Goal: Task Accomplishment & Management: Complete application form

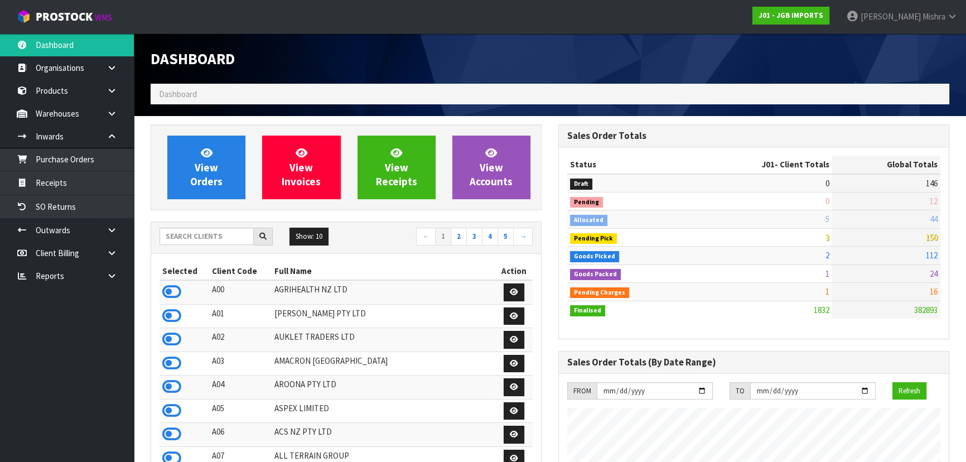
scroll to position [843, 407]
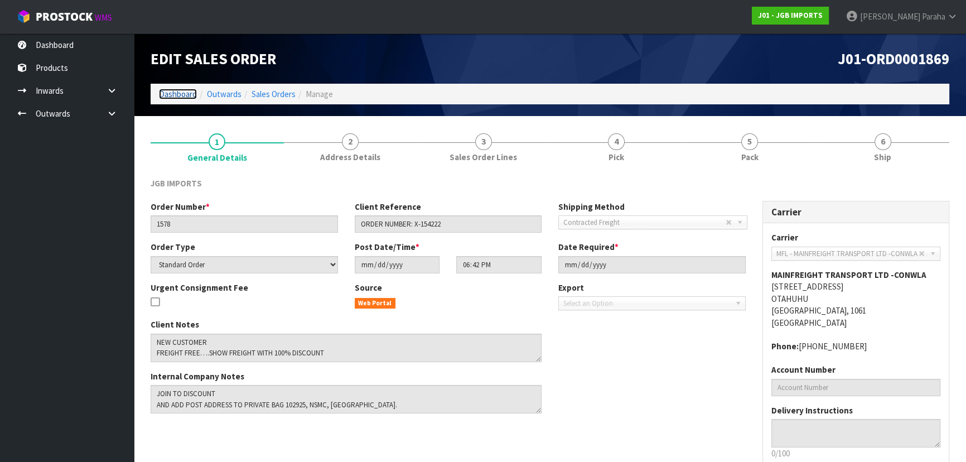
click at [168, 91] on link "Dashboard" at bounding box center [178, 94] width 38 height 11
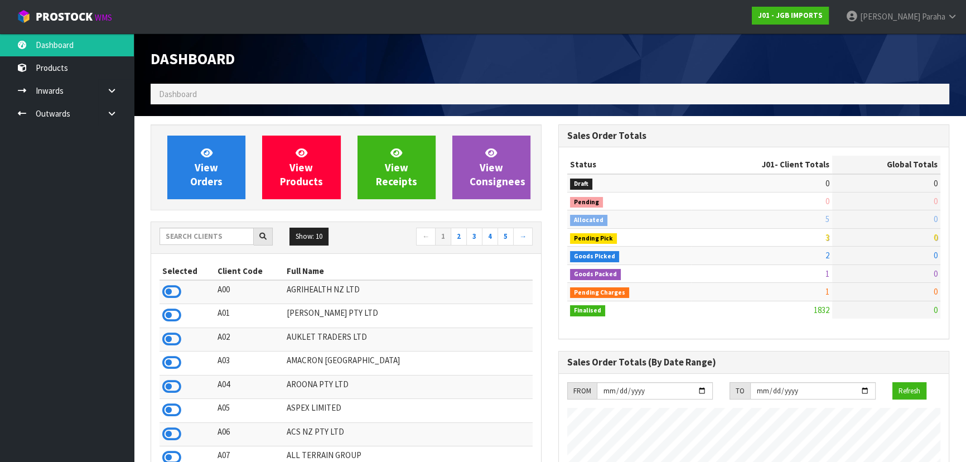
scroll to position [843, 407]
click at [221, 239] on input "text" at bounding box center [206, 236] width 94 height 17
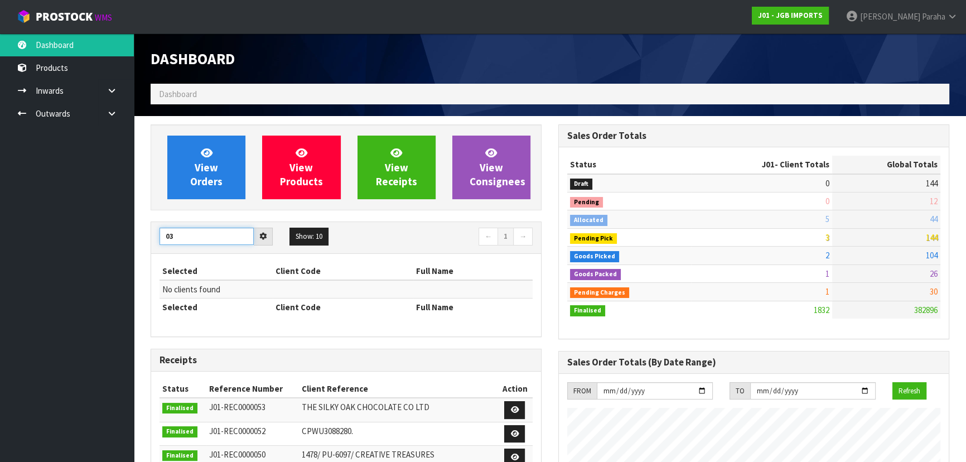
type input "0"
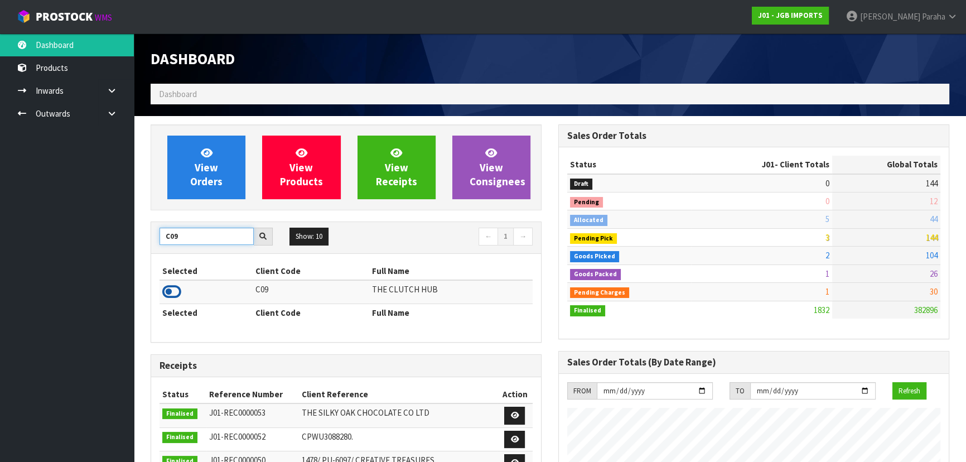
type input "C09"
drag, startPoint x: 176, startPoint y: 297, endPoint x: 177, endPoint y: 291, distance: 6.2
click at [176, 293] on icon at bounding box center [171, 291] width 19 height 17
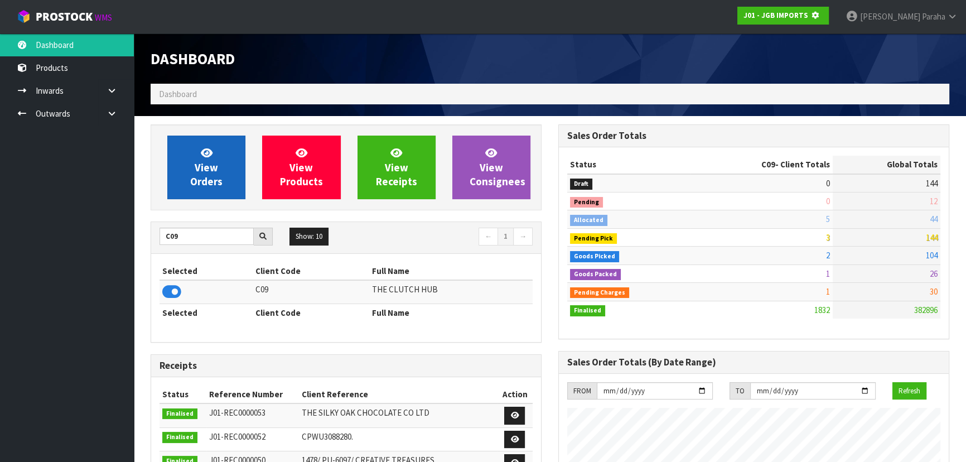
scroll to position [694, 407]
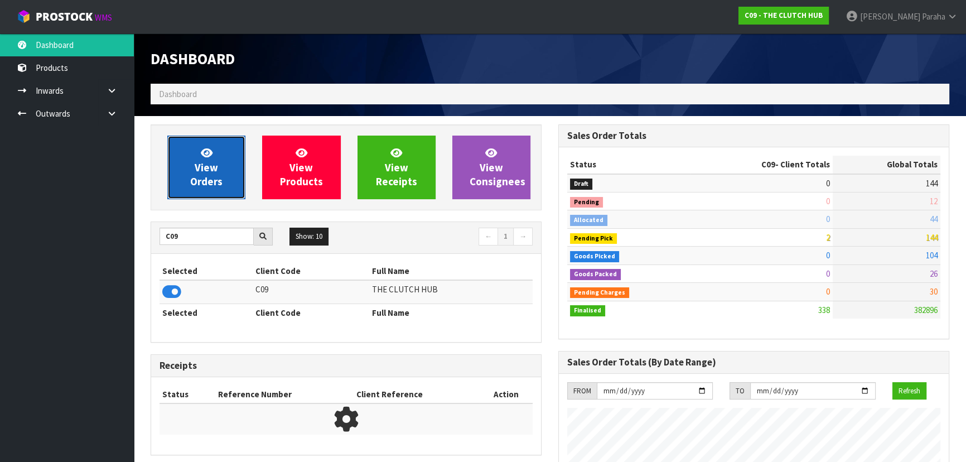
click at [191, 172] on link "View Orders" at bounding box center [206, 168] width 78 height 64
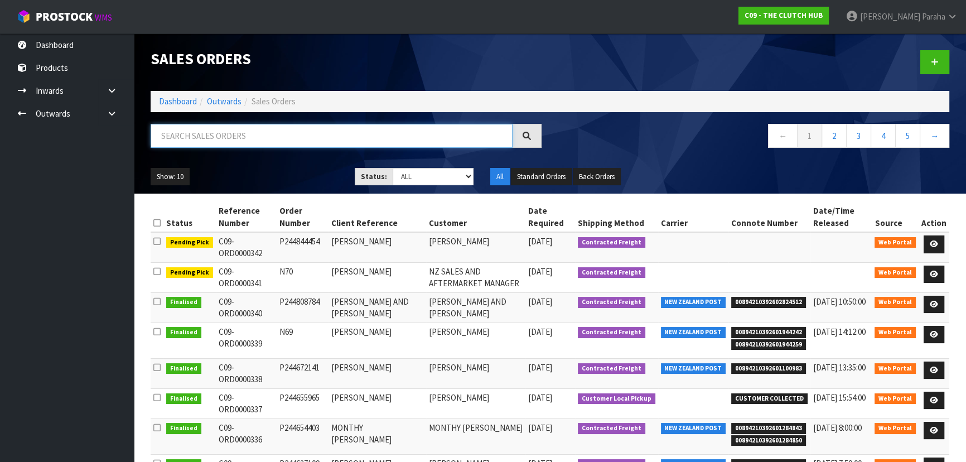
click at [212, 124] on input "text" at bounding box center [332, 136] width 362 height 24
click at [931, 241] on icon at bounding box center [934, 243] width 8 height 7
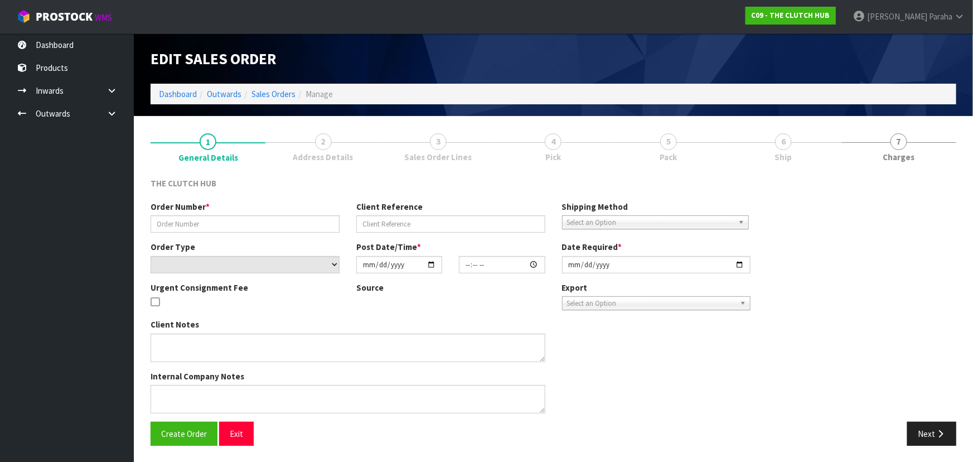
type input "P244844454"
type input "MATTHEW ORCHARD"
select select "number:0"
type input "[DATE]"
type input "14:38:00.000"
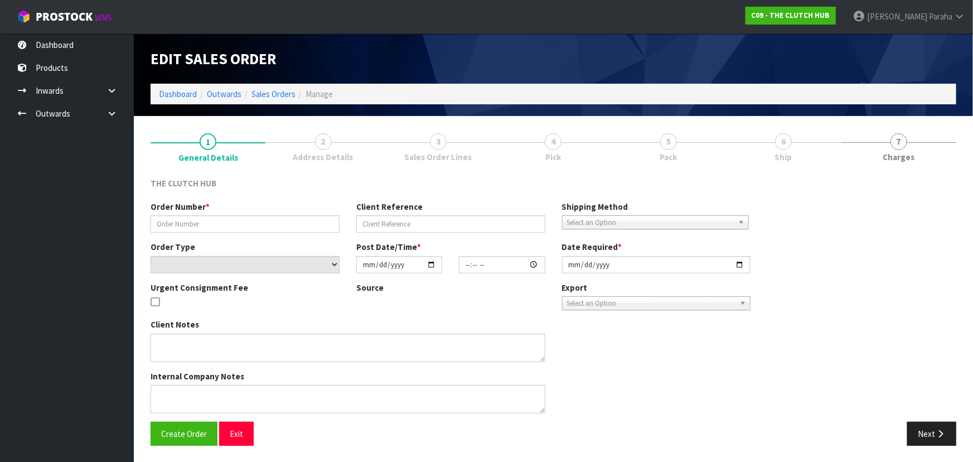
type input "[DATE]"
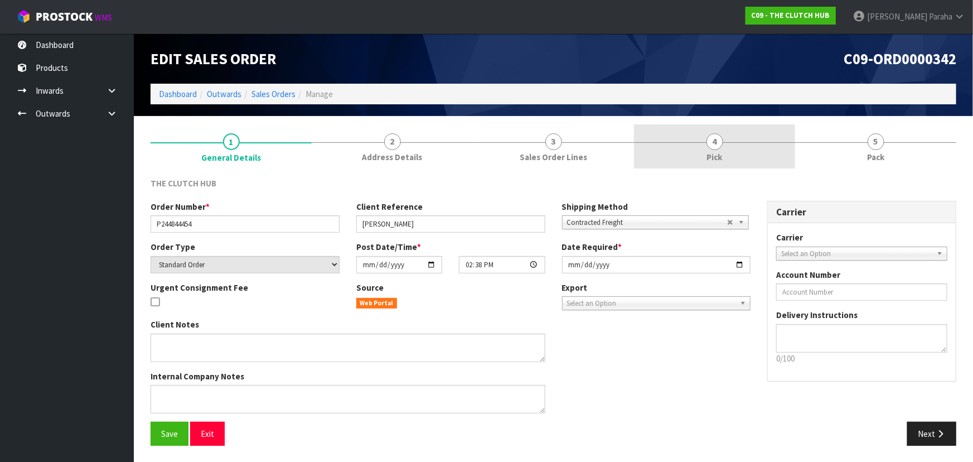
click at [713, 143] on span "4" at bounding box center [715, 141] width 17 height 17
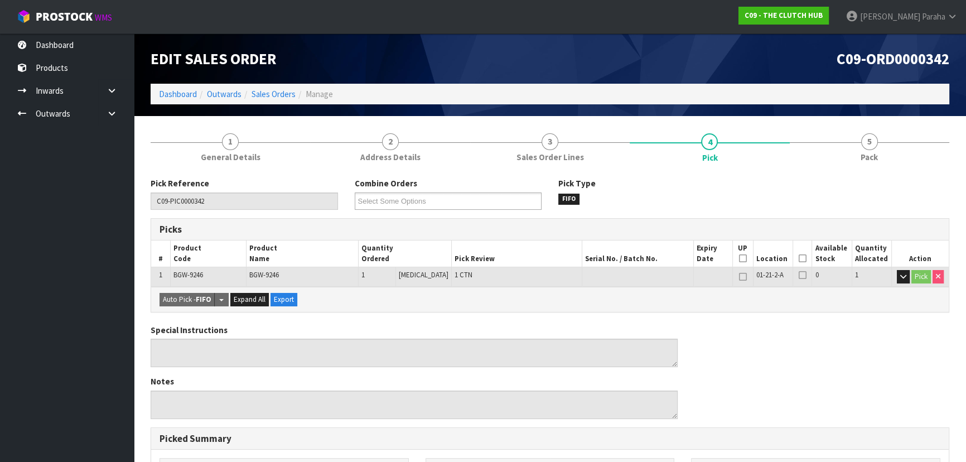
click at [799, 258] on icon at bounding box center [803, 258] width 8 height 1
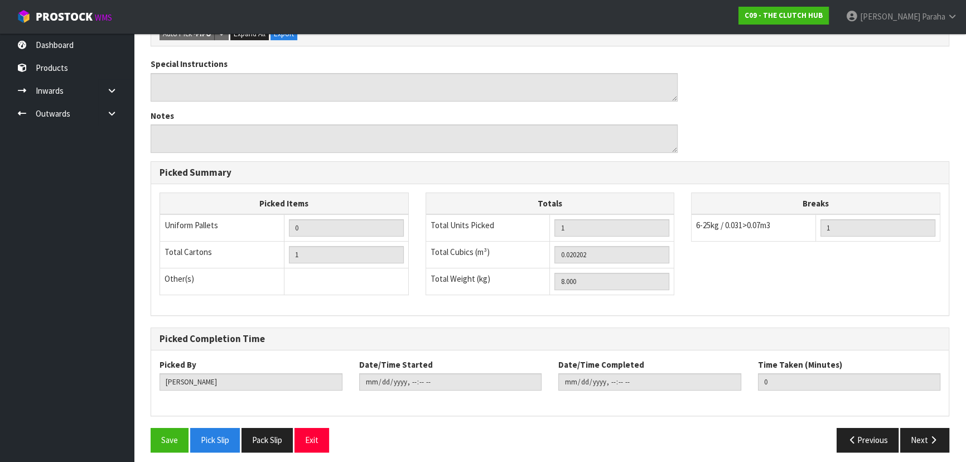
scroll to position [311, 0]
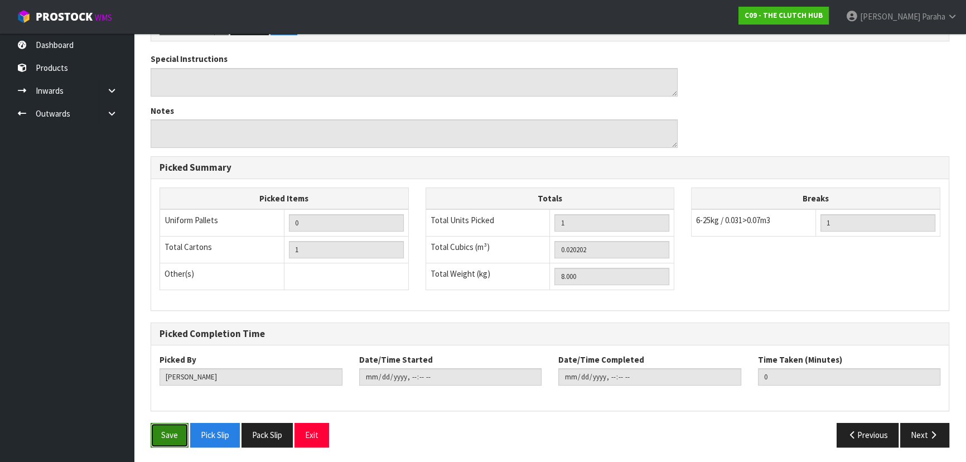
click at [164, 433] on button "Save" at bounding box center [170, 435] width 38 height 24
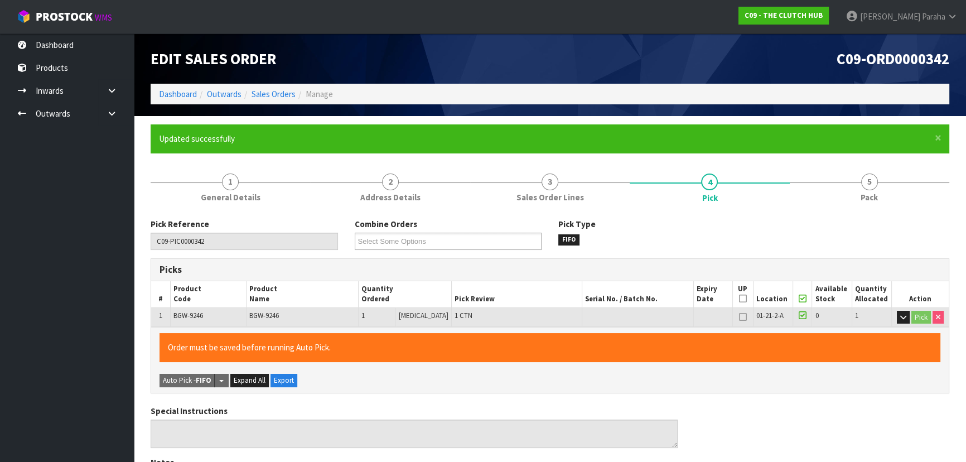
type input "Polly Paraha"
type input "2025-09-25T13:19:05"
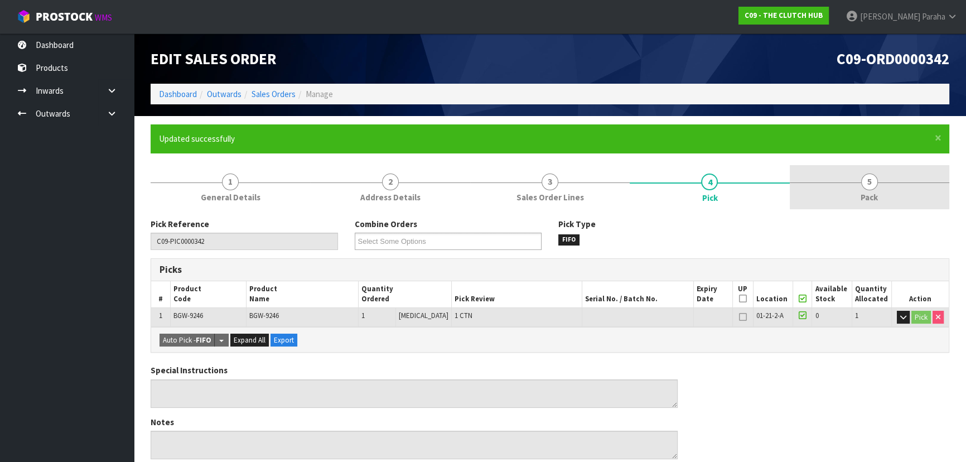
click at [876, 185] on span "5" at bounding box center [869, 181] width 17 height 17
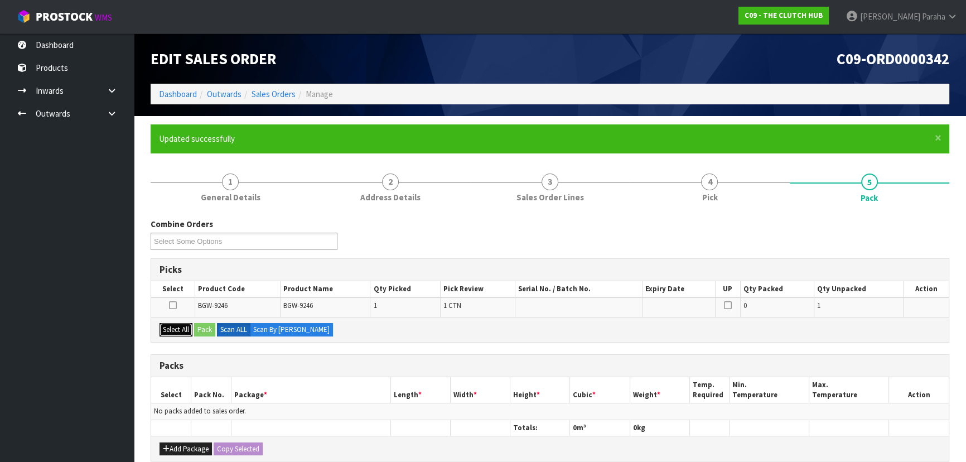
drag, startPoint x: 173, startPoint y: 323, endPoint x: 179, endPoint y: 320, distance: 6.8
click at [176, 323] on button "Select All" at bounding box center [175, 329] width 33 height 13
click at [206, 331] on button "Pack" at bounding box center [204, 329] width 21 height 13
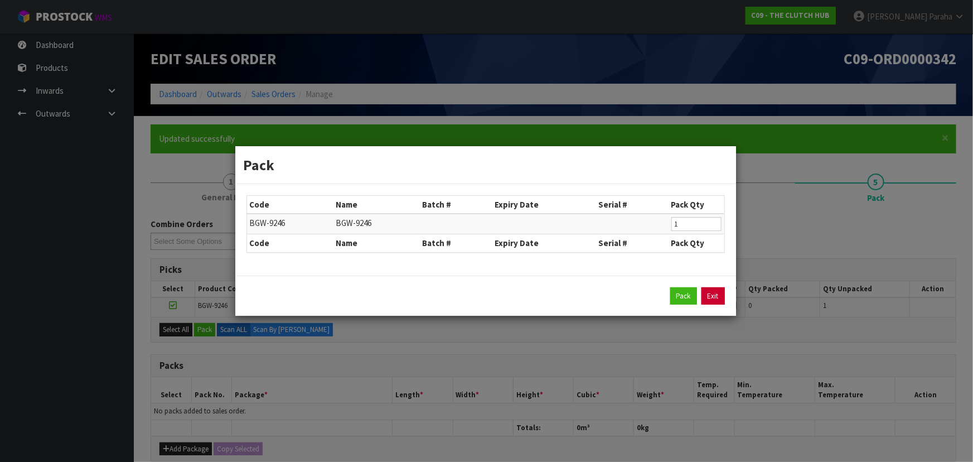
click at [721, 297] on link "Exit" at bounding box center [713, 296] width 23 height 18
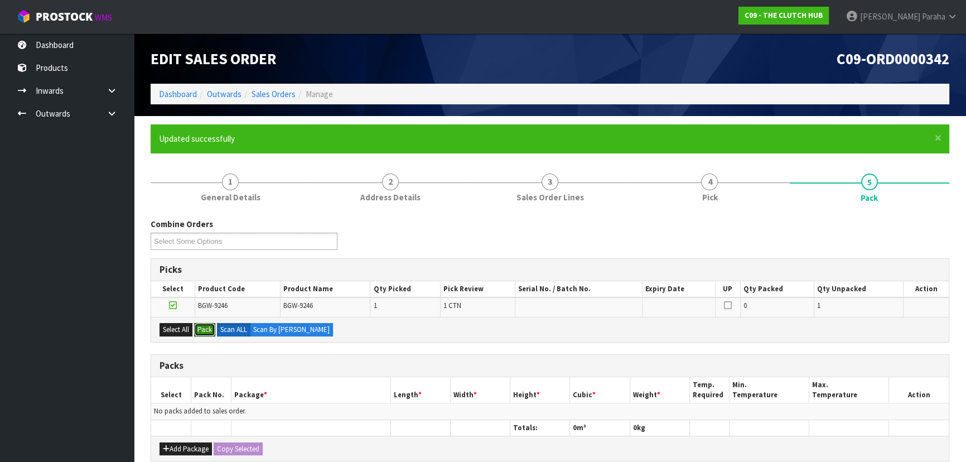
click at [194, 323] on button "Pack" at bounding box center [204, 329] width 21 height 13
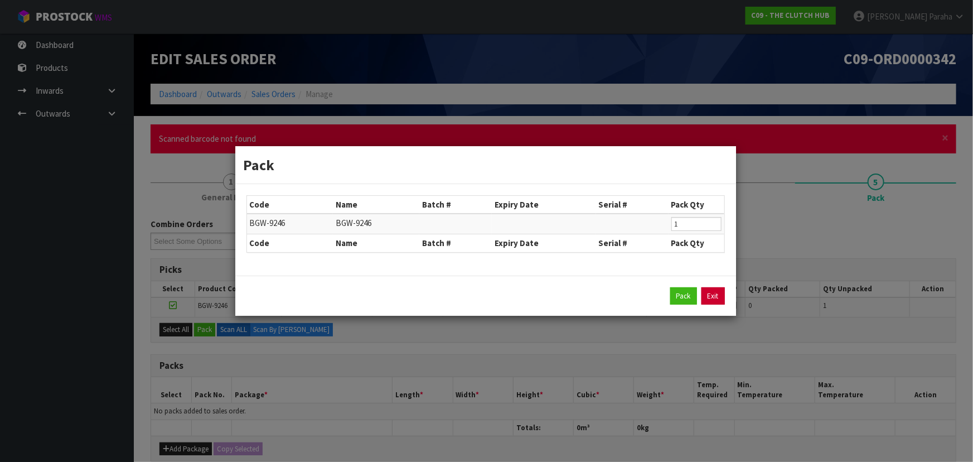
click at [718, 297] on link "Exit" at bounding box center [713, 296] width 23 height 18
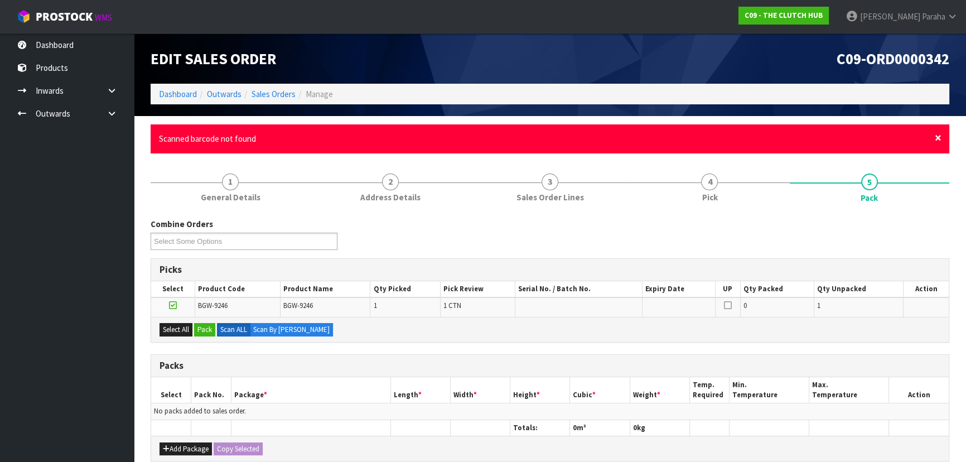
click at [937, 140] on span "×" at bounding box center [938, 138] width 7 height 16
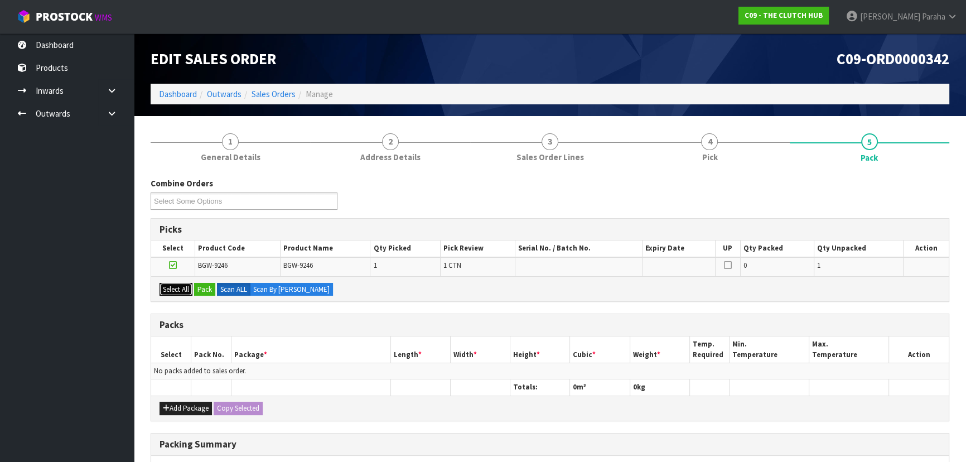
click at [177, 289] on button "Select All" at bounding box center [175, 289] width 33 height 13
click at [201, 289] on button "Pack" at bounding box center [204, 289] width 21 height 13
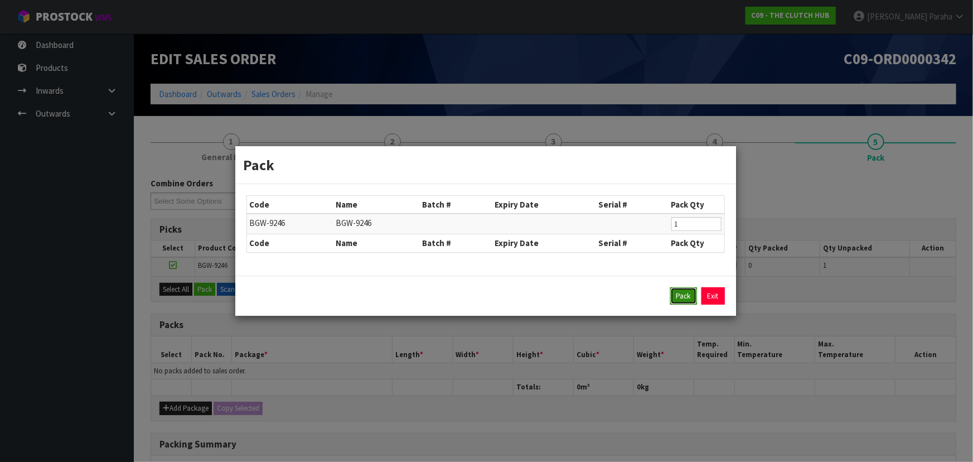
click at [675, 294] on button "Pack" at bounding box center [683, 296] width 27 height 18
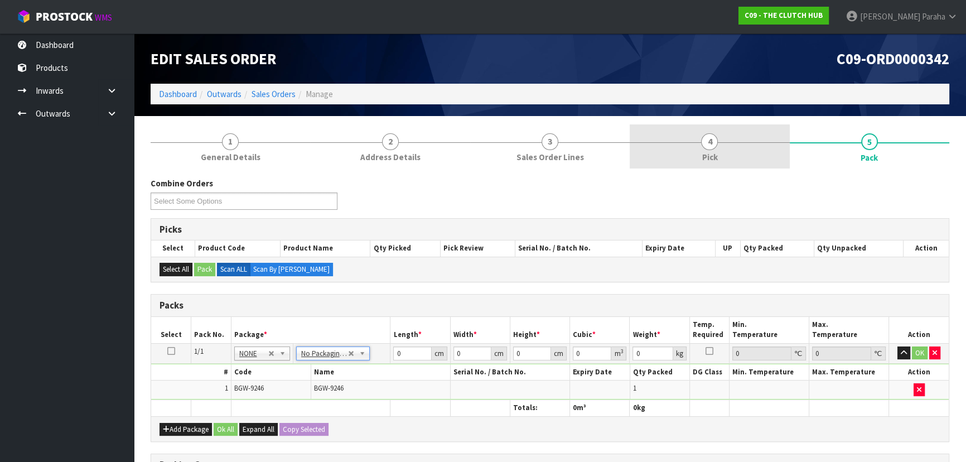
click at [710, 143] on span "4" at bounding box center [709, 141] width 17 height 17
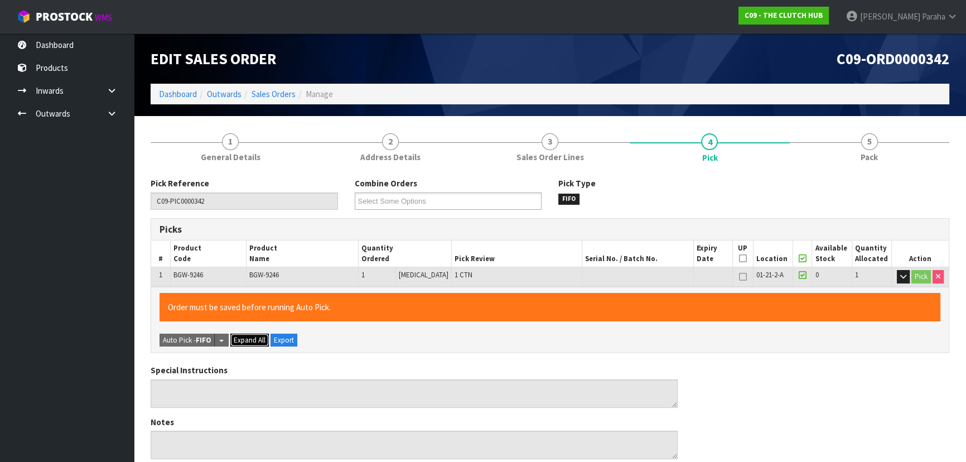
click at [246, 340] on span "Expand All" at bounding box center [250, 339] width 32 height 9
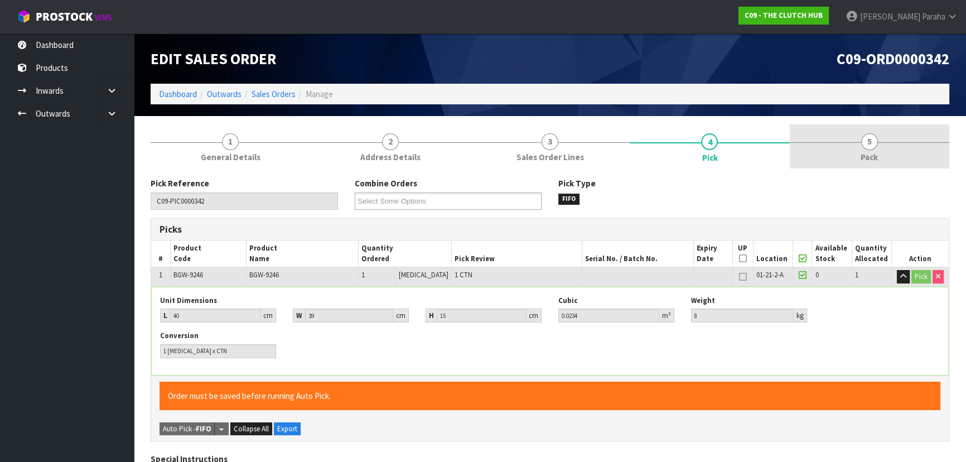
click at [876, 145] on link "5 Pack" at bounding box center [869, 146] width 159 height 44
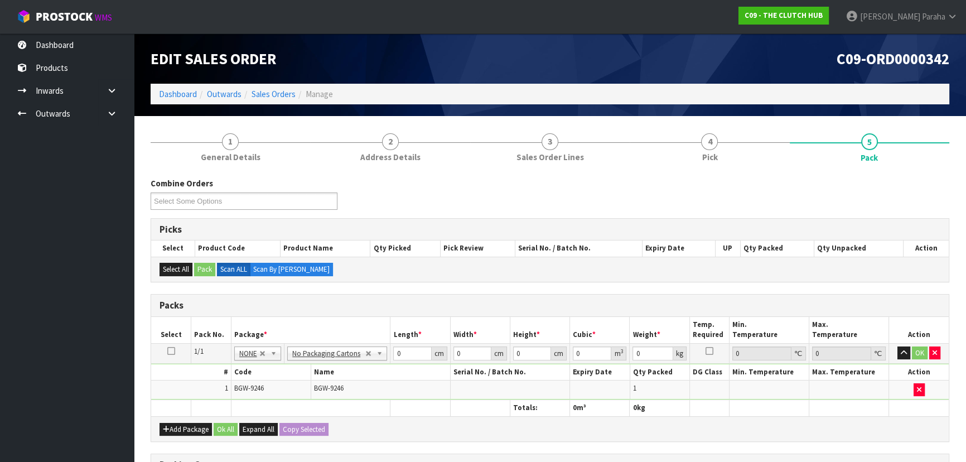
scroll to position [50, 0]
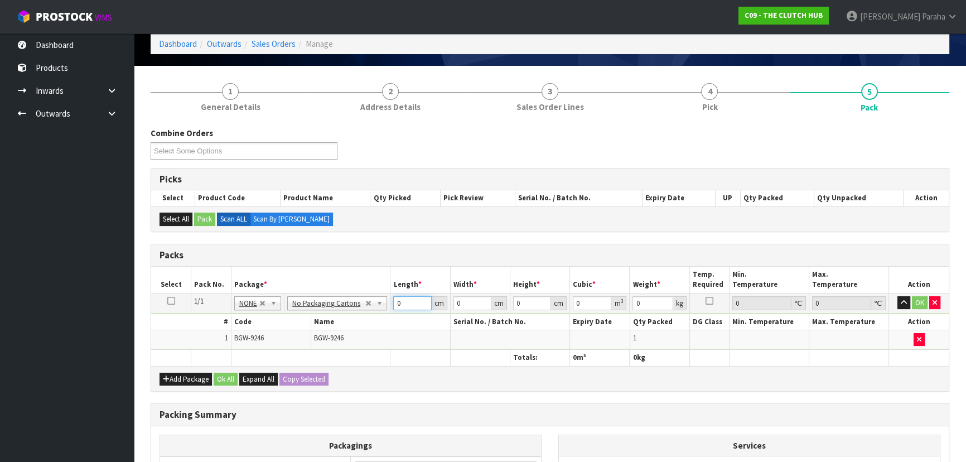
click at [405, 301] on input "0" at bounding box center [412, 303] width 38 height 14
type input "40"
type input "1"
type input "0.0016"
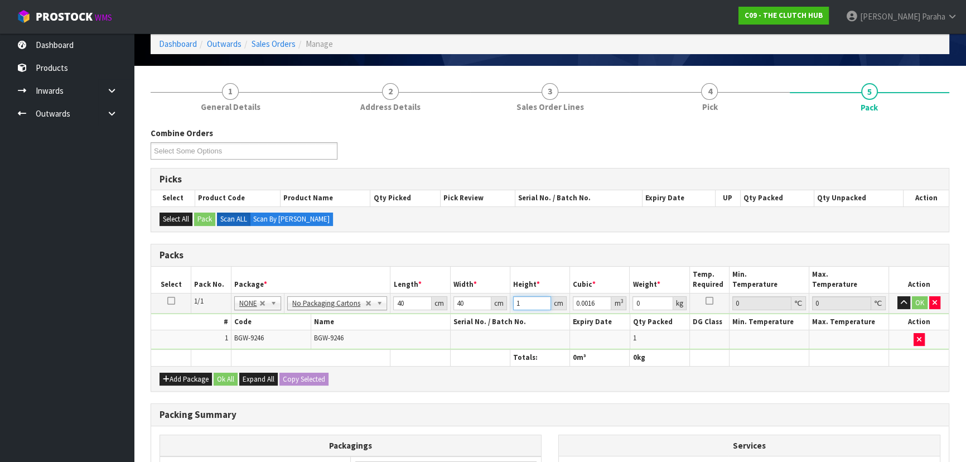
type input "15"
type input "0.024"
type input "15"
type input "8"
click at [223, 376] on button "Ok All" at bounding box center [226, 379] width 24 height 13
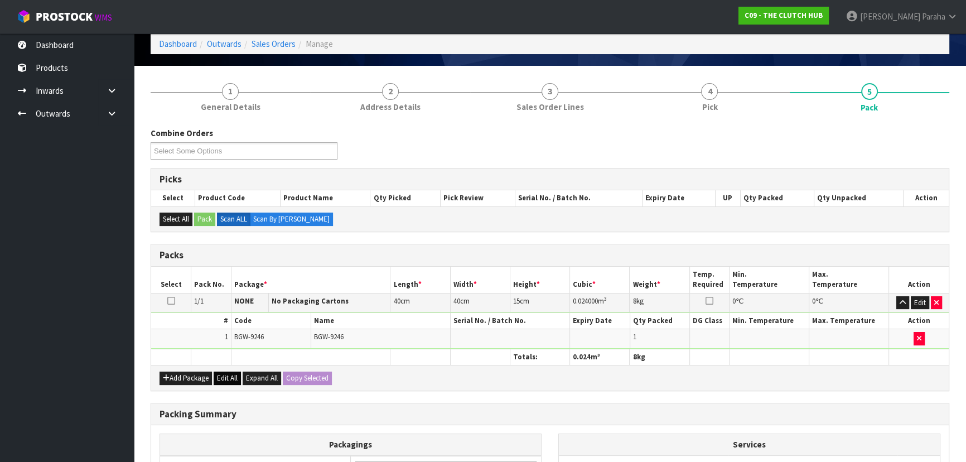
scroll to position [188, 0]
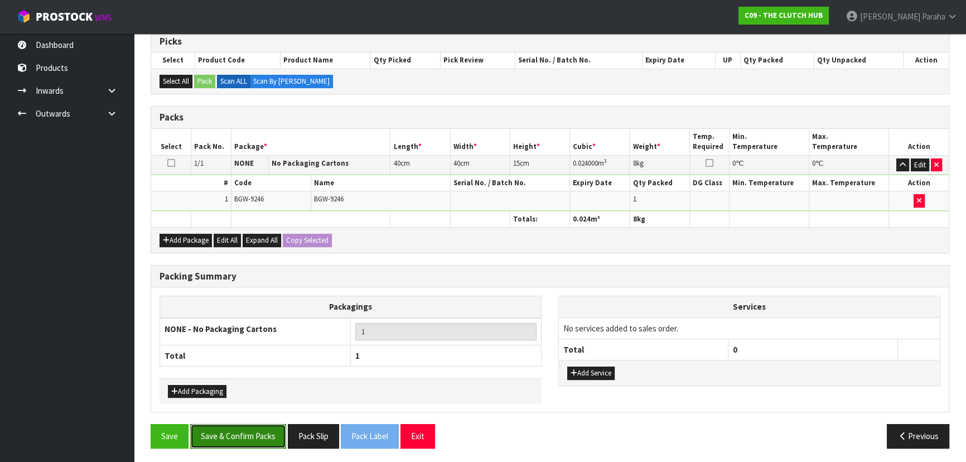
click at [250, 432] on button "Save & Confirm Packs" at bounding box center [238, 436] width 96 height 24
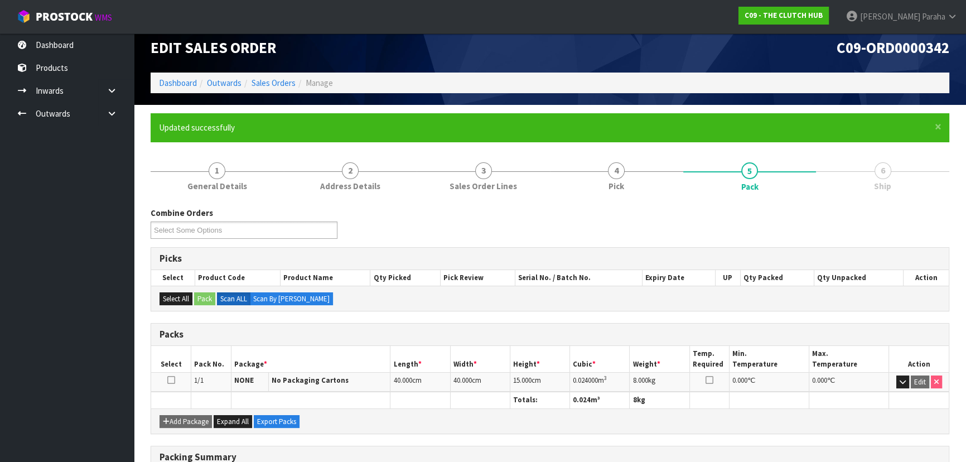
scroll to position [0, 0]
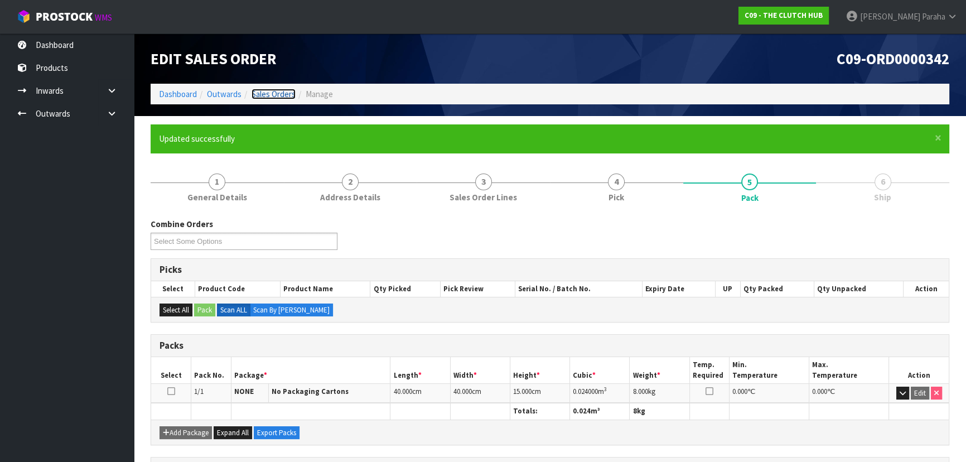
click at [273, 98] on link "Sales Orders" at bounding box center [274, 94] width 44 height 11
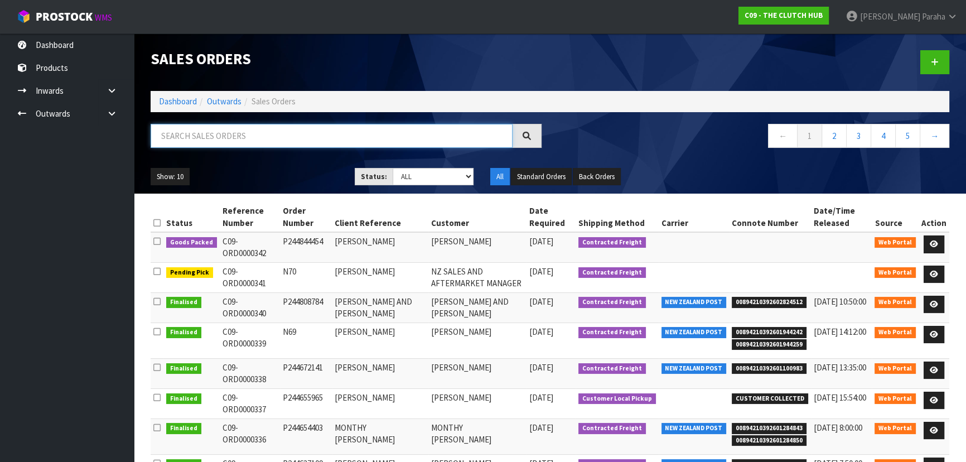
click at [282, 132] on input "text" at bounding box center [332, 136] width 362 height 24
click at [938, 276] on icon at bounding box center [934, 273] width 8 height 7
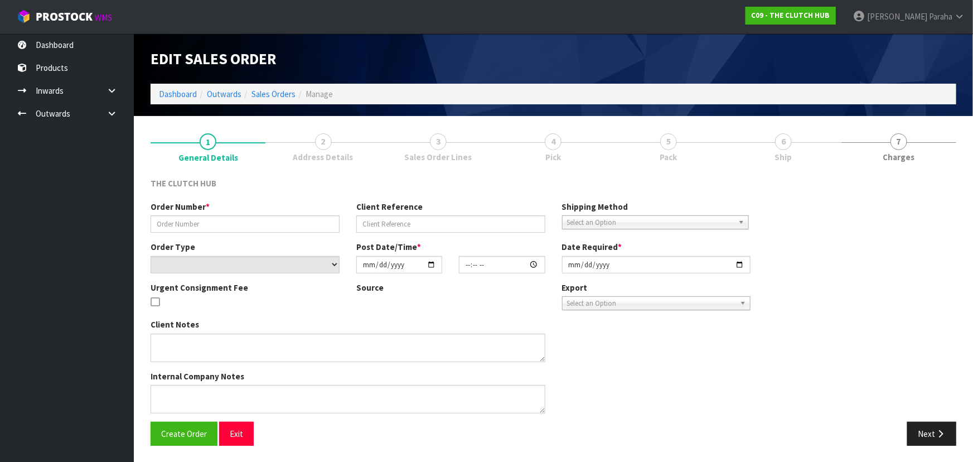
type input "N70"
type input "GRAHAM PADDON"
select select "number:0"
type input "[DATE]"
type input "16:36:00.000"
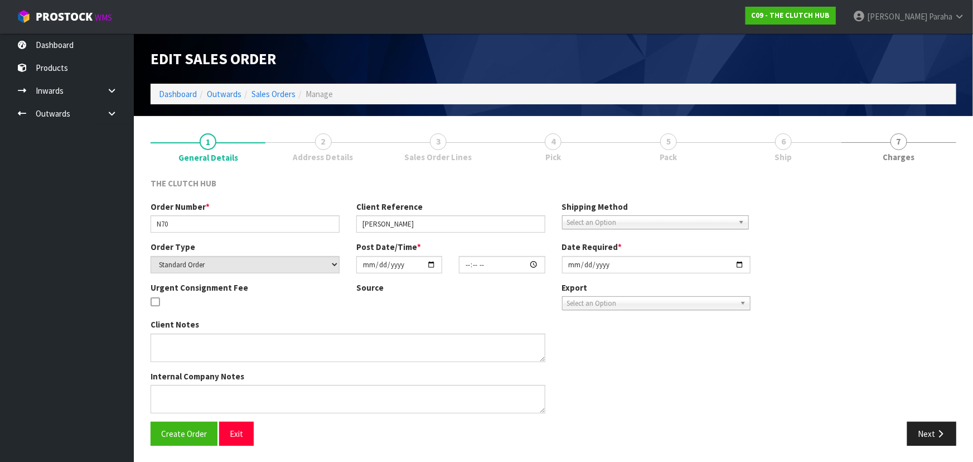
type input "[DATE]"
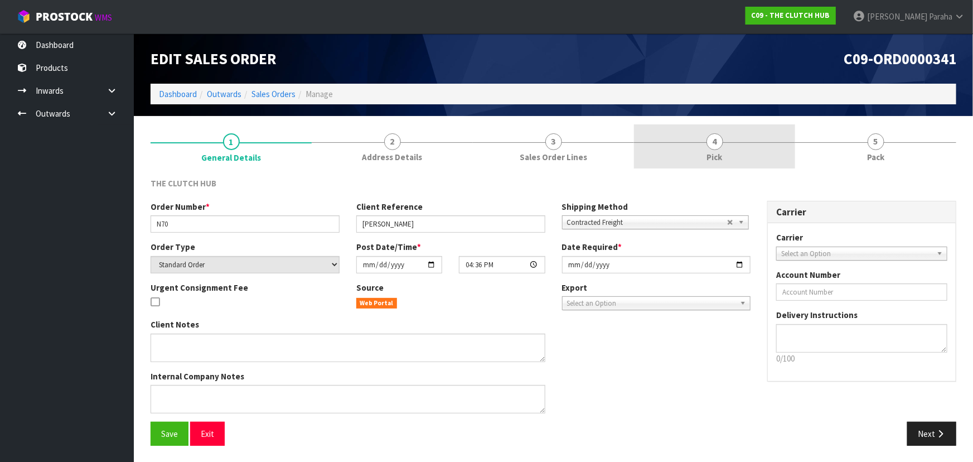
click at [723, 145] on link "4 Pick" at bounding box center [714, 146] width 161 height 44
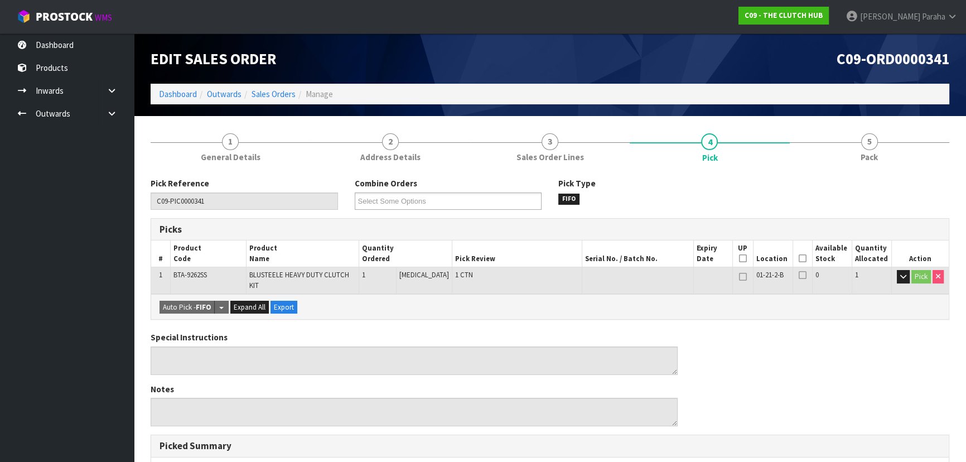
click at [800, 258] on icon at bounding box center [803, 258] width 8 height 1
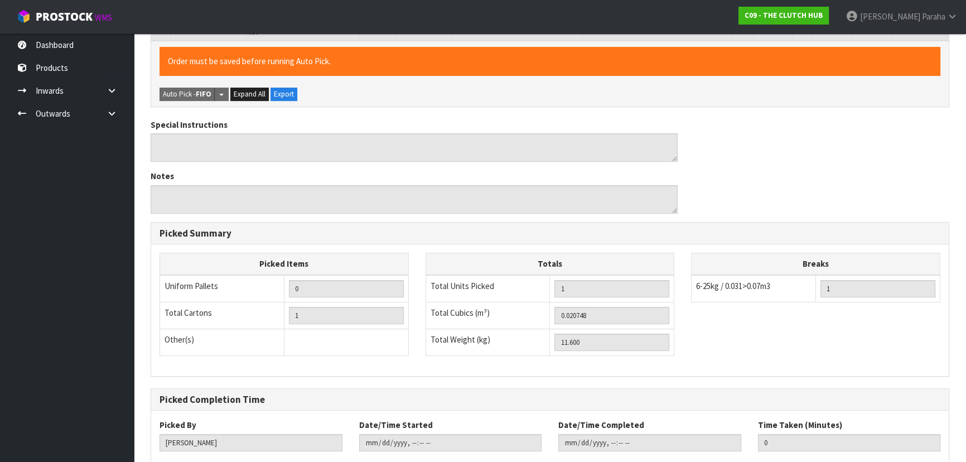
scroll to position [311, 0]
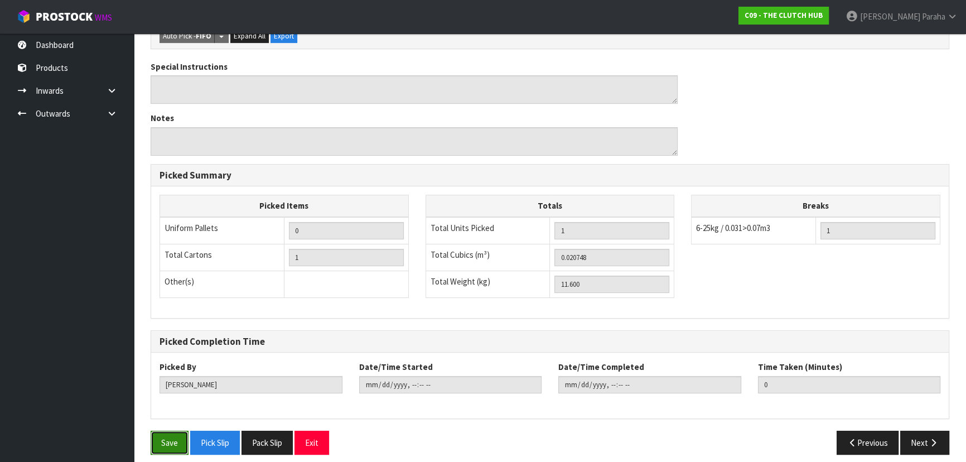
click at [167, 435] on button "Save" at bounding box center [170, 443] width 38 height 24
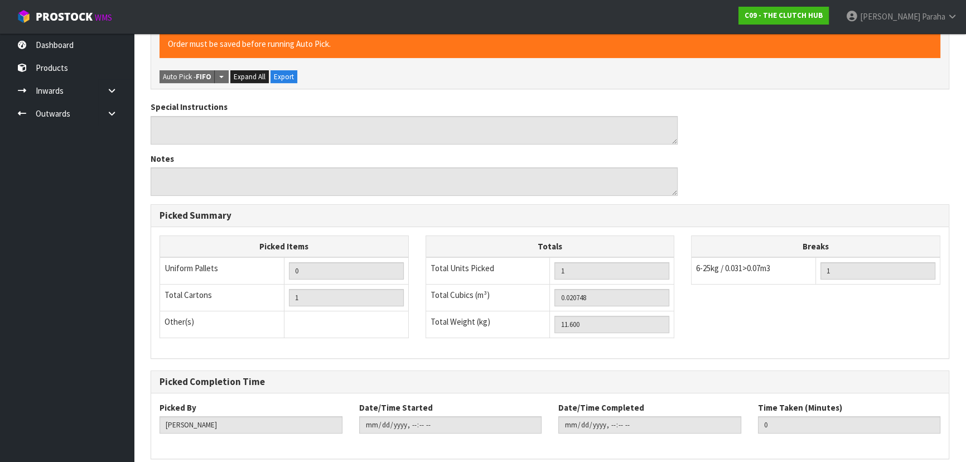
scroll to position [0, 0]
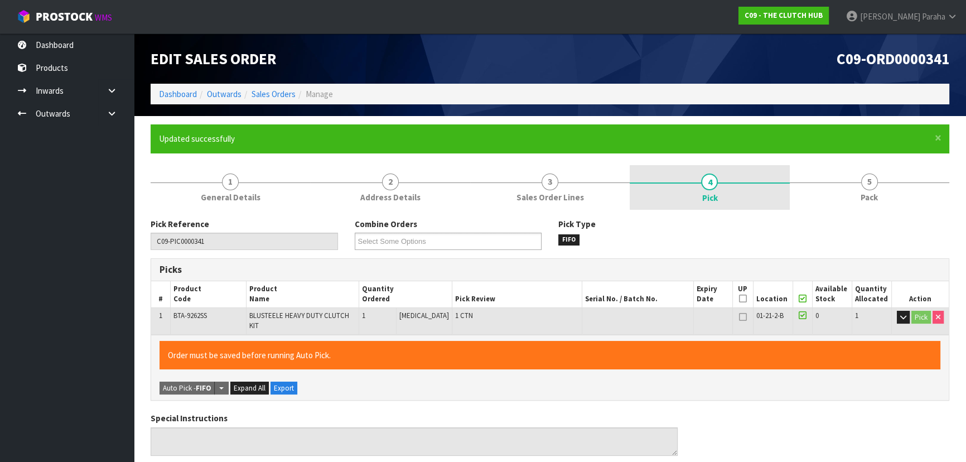
type input "Polly Paraha"
type input "2025-09-25T13:36:39"
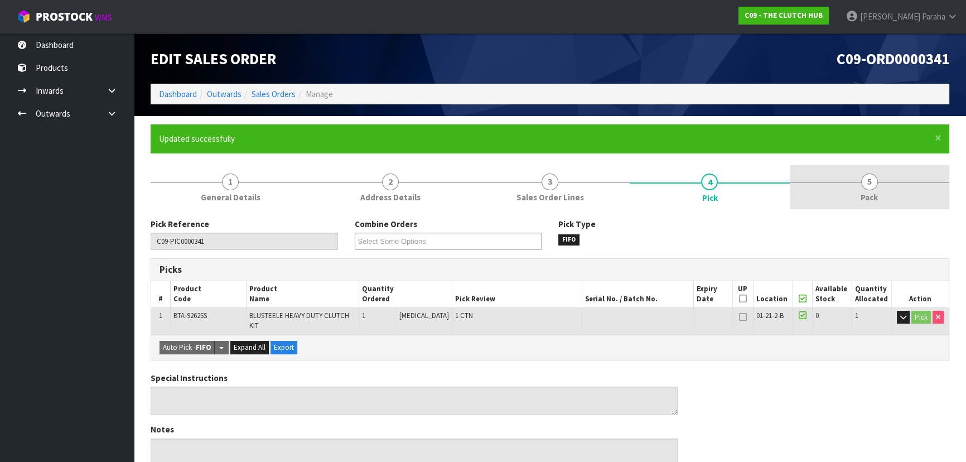
click at [866, 186] on span "5" at bounding box center [869, 181] width 17 height 17
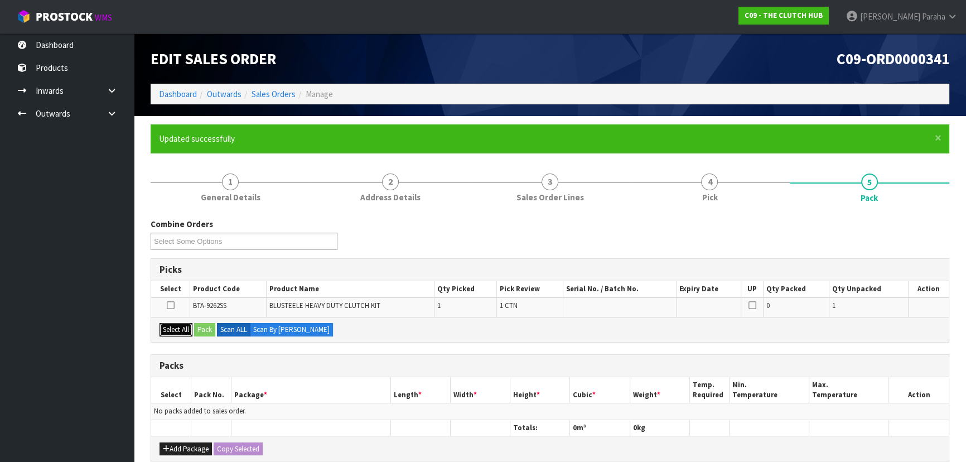
drag, startPoint x: 183, startPoint y: 330, endPoint x: 196, endPoint y: 330, distance: 13.4
click at [186, 330] on button "Select All" at bounding box center [175, 329] width 33 height 13
click at [196, 330] on button "Pack" at bounding box center [204, 329] width 21 height 13
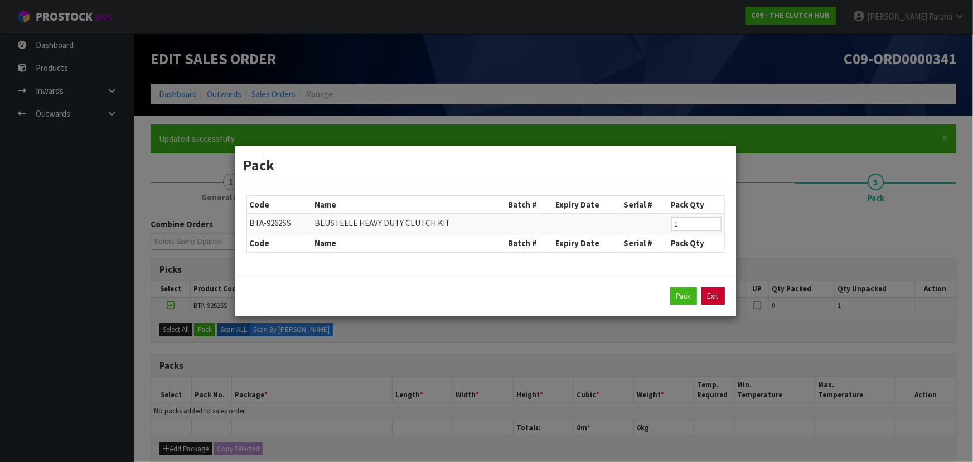
click at [717, 298] on link "Exit" at bounding box center [713, 296] width 23 height 18
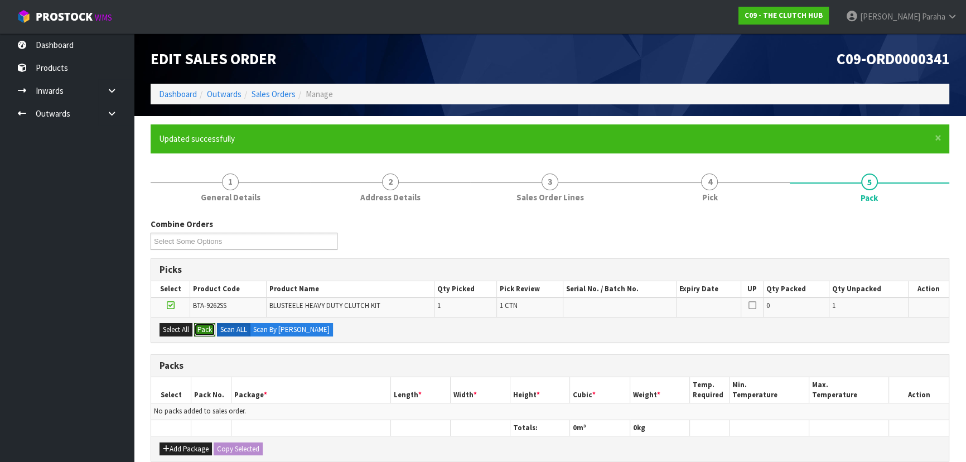
click at [194, 323] on button "Pack" at bounding box center [204, 329] width 21 height 13
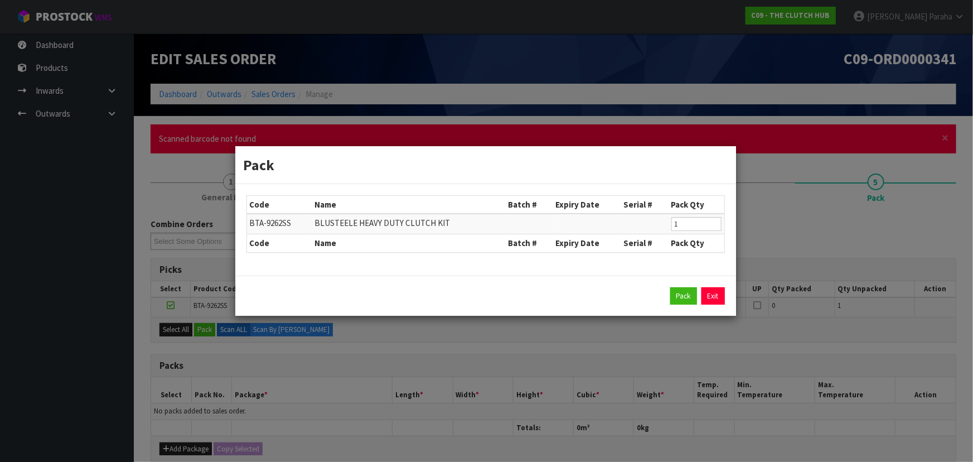
click at [710, 299] on link "Exit" at bounding box center [713, 296] width 23 height 18
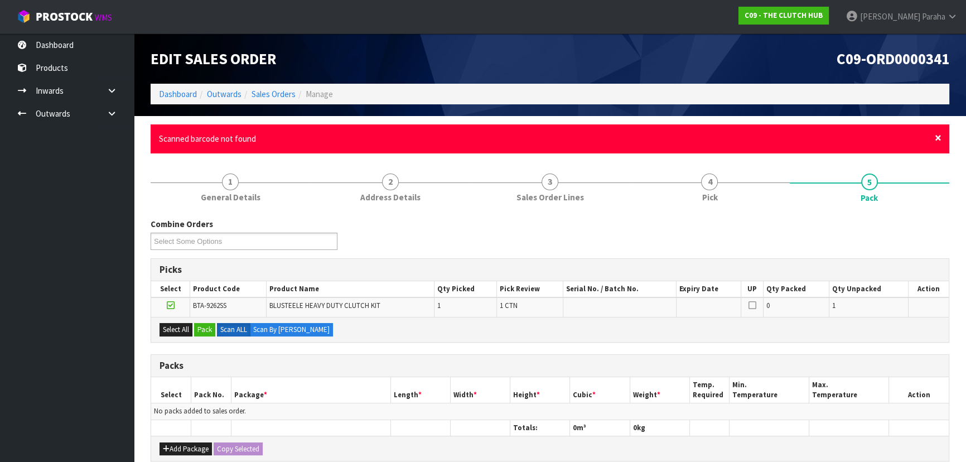
click at [936, 139] on span "×" at bounding box center [938, 138] width 7 height 16
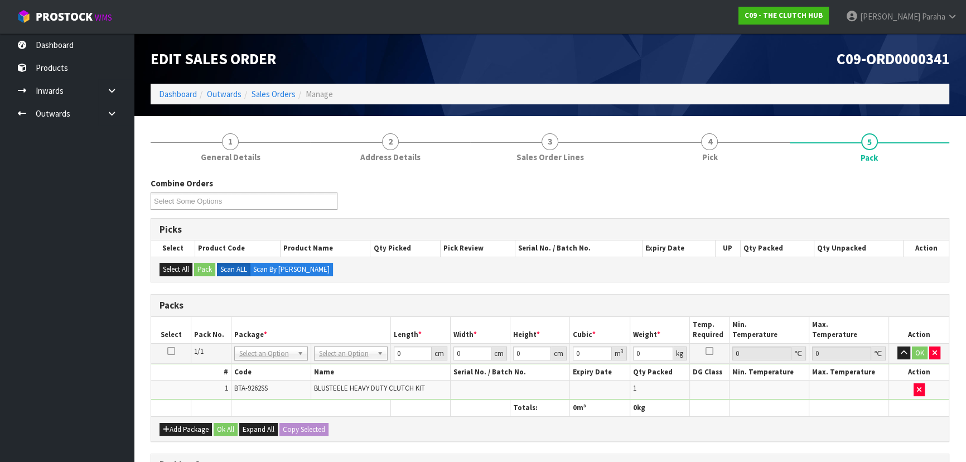
click at [368, 343] on td "No Packaging Cartons PLT GEN120 (1200 X 1000) PLT ONE WAY SKID CHEP HIRE PALLET…" at bounding box center [351, 353] width 80 height 20
click at [402, 350] on input "0" at bounding box center [412, 353] width 38 height 14
type input "40"
type input "38"
type input "1"
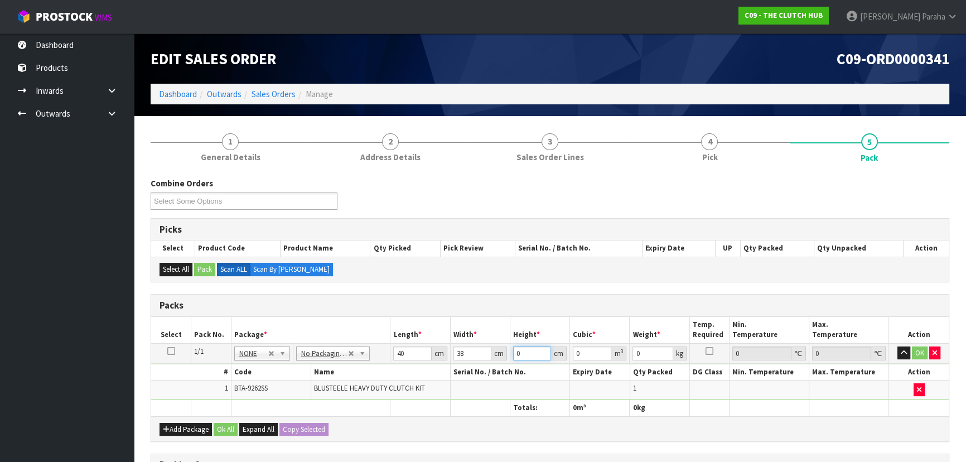
type input "0.00152"
type input "14"
type input "0.02128"
type input "14"
type input "13"
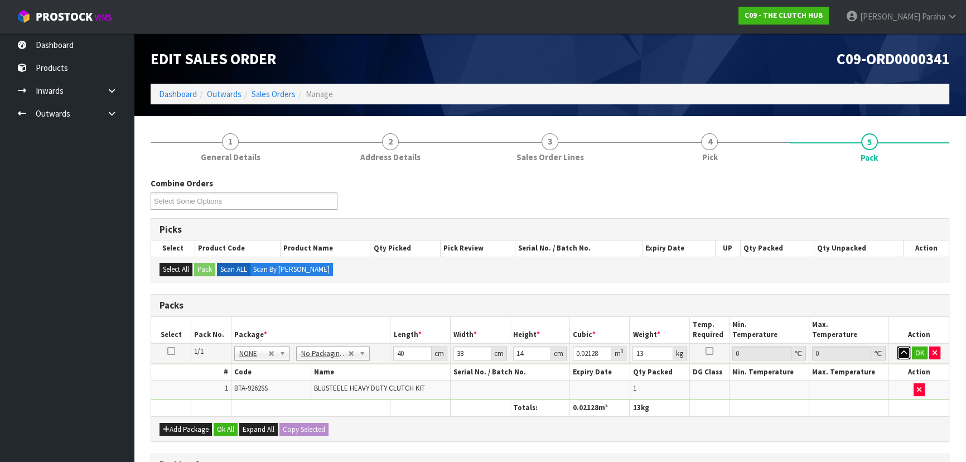
click at [897, 346] on button "button" at bounding box center [903, 352] width 13 height 13
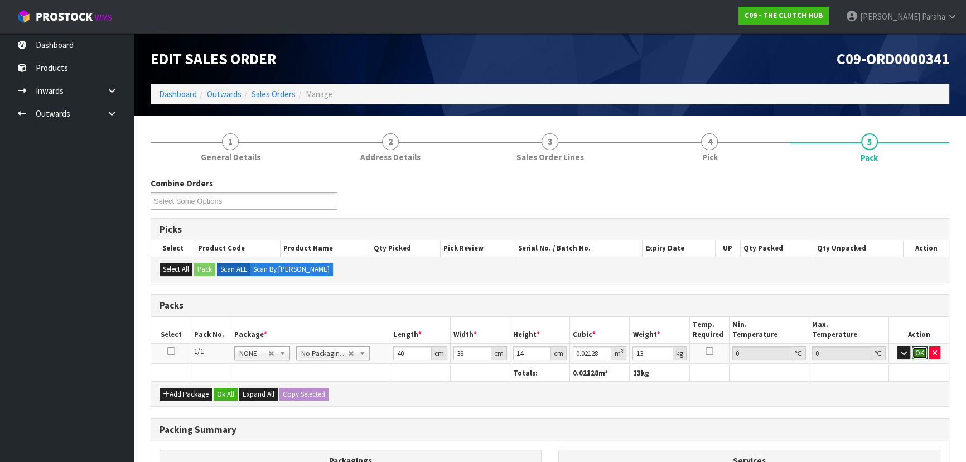
click button "OK" at bounding box center [920, 352] width 16 height 13
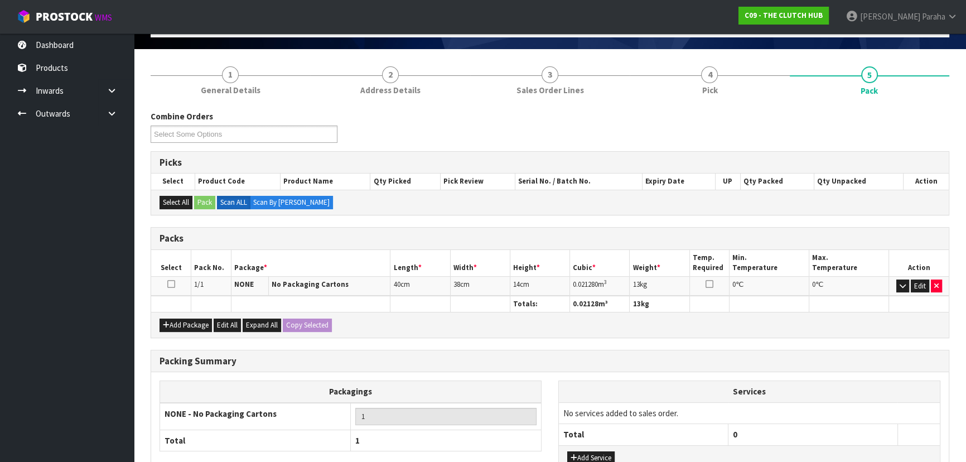
scroll to position [152, 0]
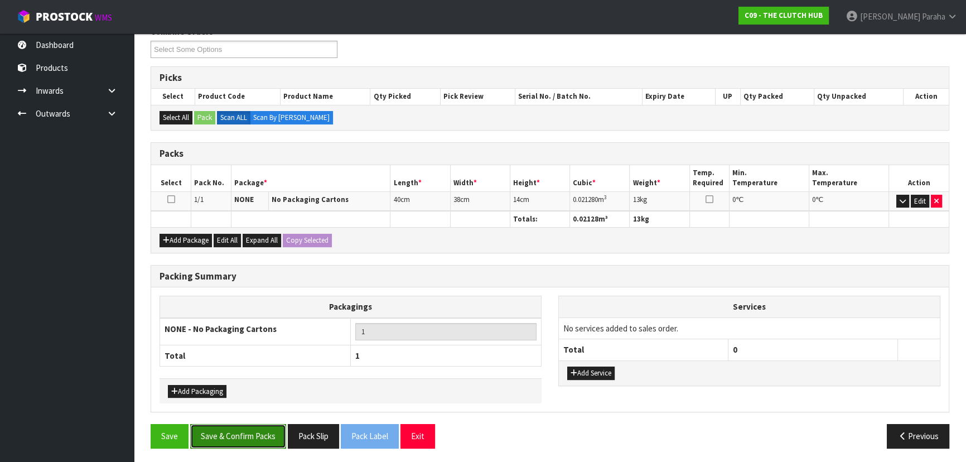
click at [260, 439] on button "Save & Confirm Packs" at bounding box center [238, 436] width 96 height 24
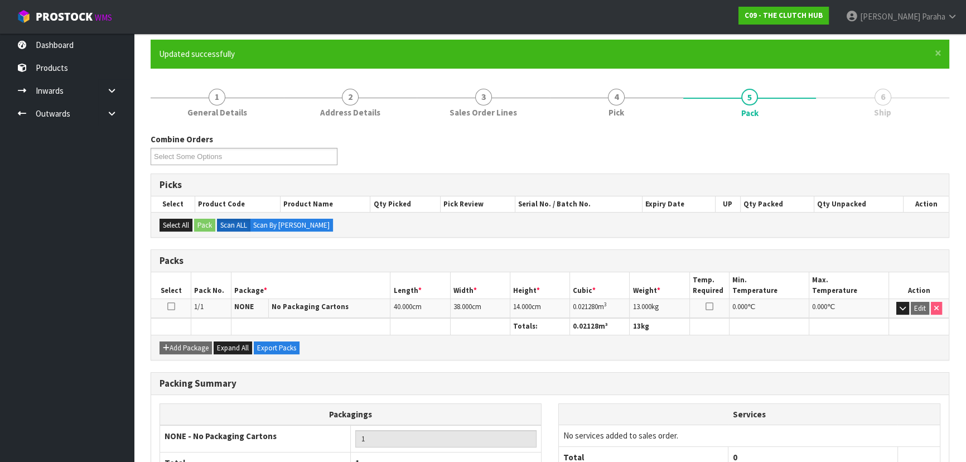
scroll to position [167, 0]
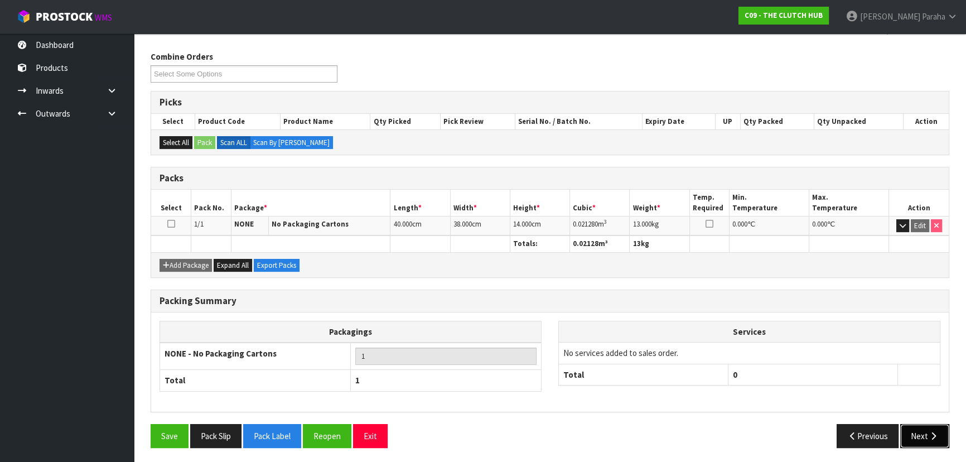
click at [926, 425] on button "Next" at bounding box center [924, 436] width 49 height 24
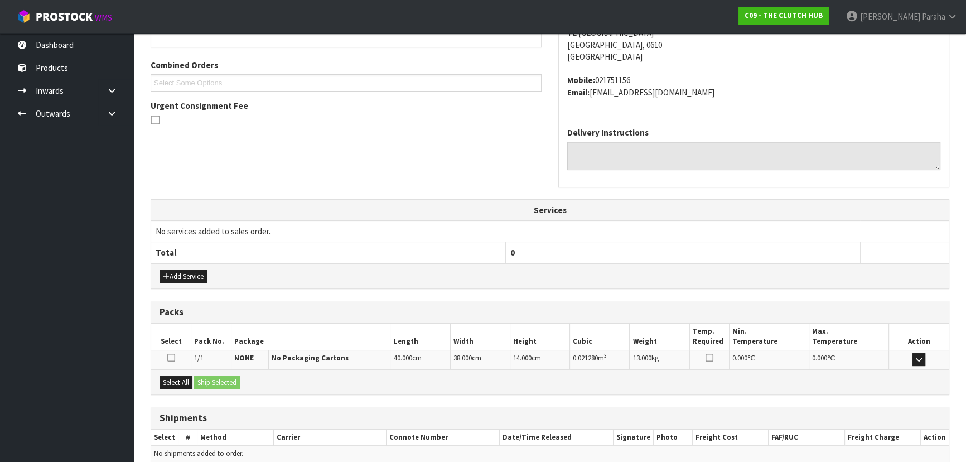
scroll to position [321, 0]
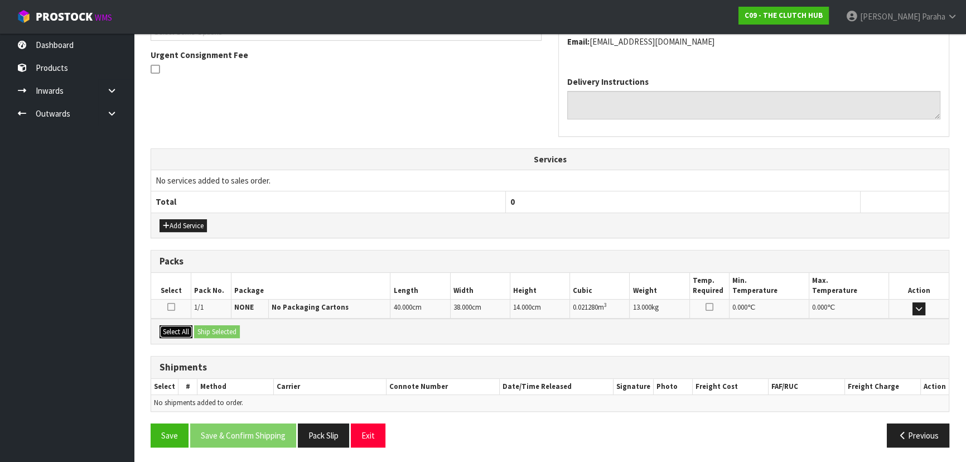
drag, startPoint x: 187, startPoint y: 325, endPoint x: 197, endPoint y: 323, distance: 10.1
click at [187, 325] on button "Select All" at bounding box center [175, 331] width 33 height 13
click at [212, 326] on button "Ship Selected" at bounding box center [217, 331] width 46 height 13
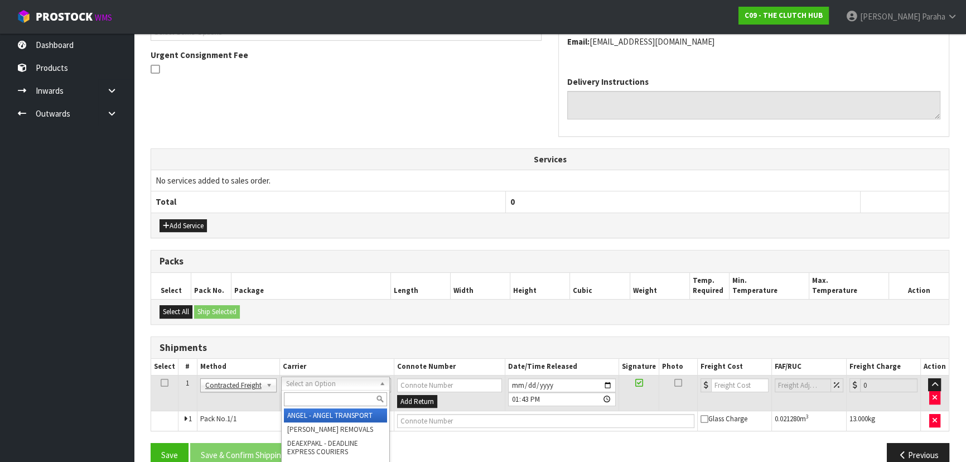
click at [340, 400] on input "text" at bounding box center [335, 399] width 103 height 14
type input "NZP"
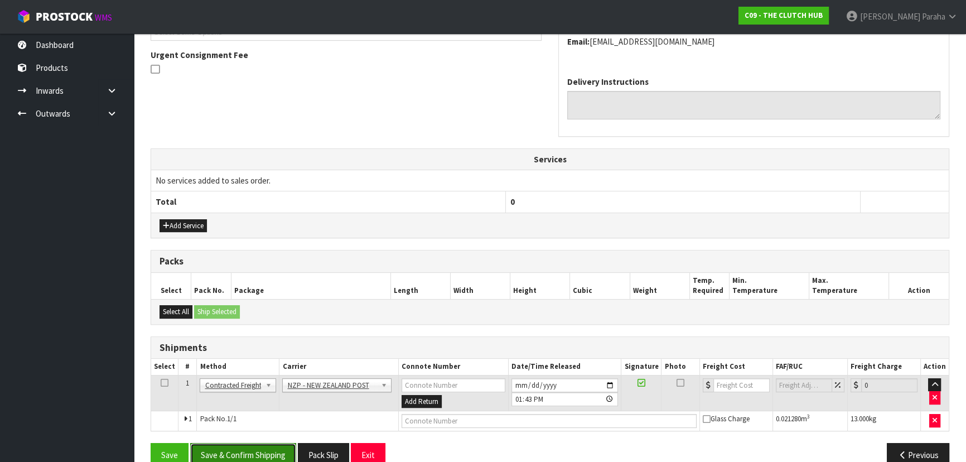
click at [273, 456] on button "Save & Confirm Shipping" at bounding box center [243, 455] width 106 height 24
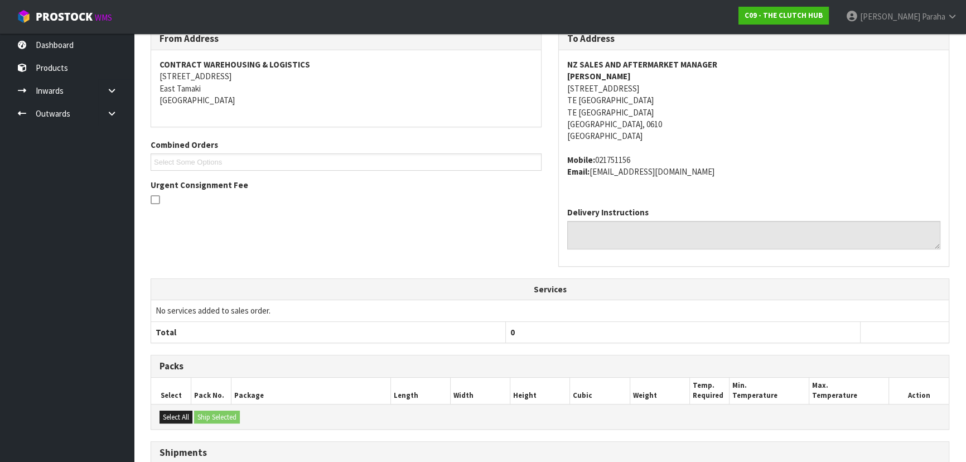
scroll to position [325, 0]
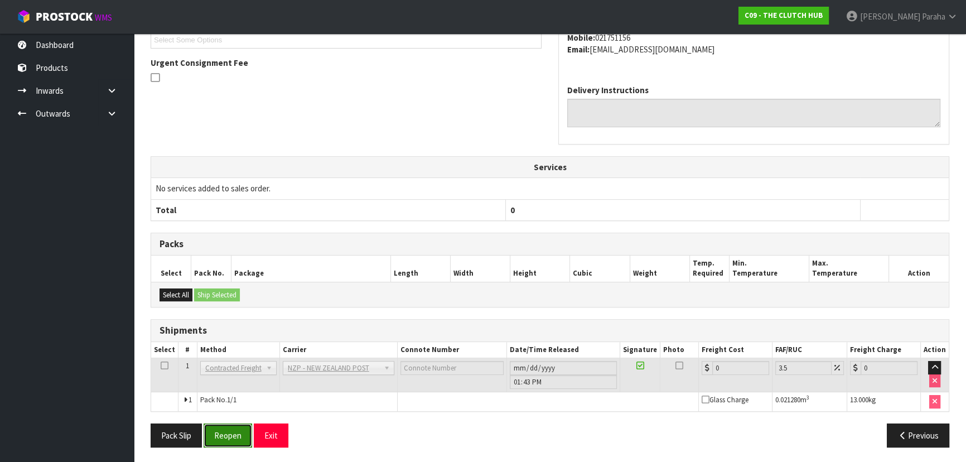
click at [240, 434] on button "Reopen" at bounding box center [228, 435] width 49 height 24
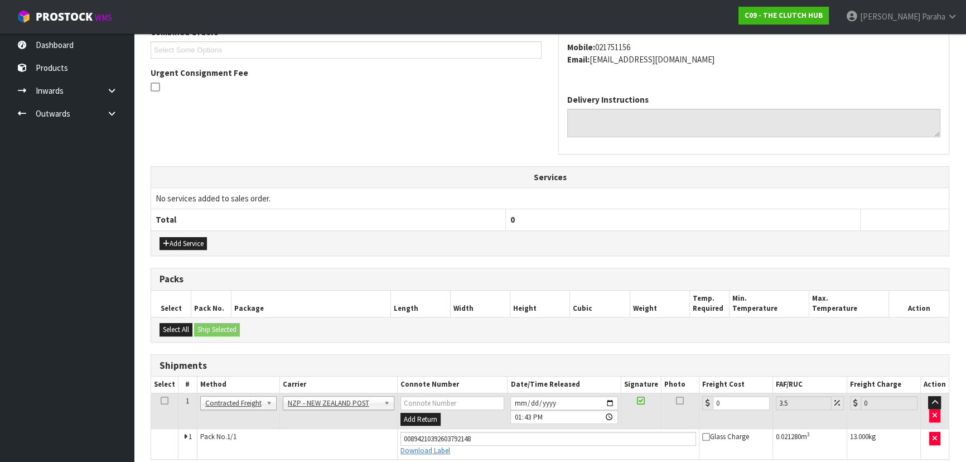
scroll to position [351, 0]
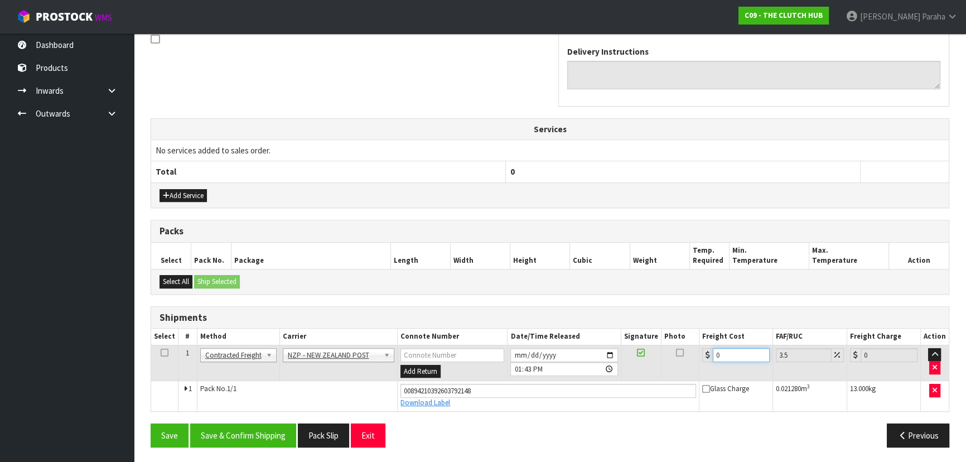
click at [739, 351] on input "0" at bounding box center [741, 355] width 57 height 14
type input "4"
type input "4.14"
type input "4.3"
type input "4.45"
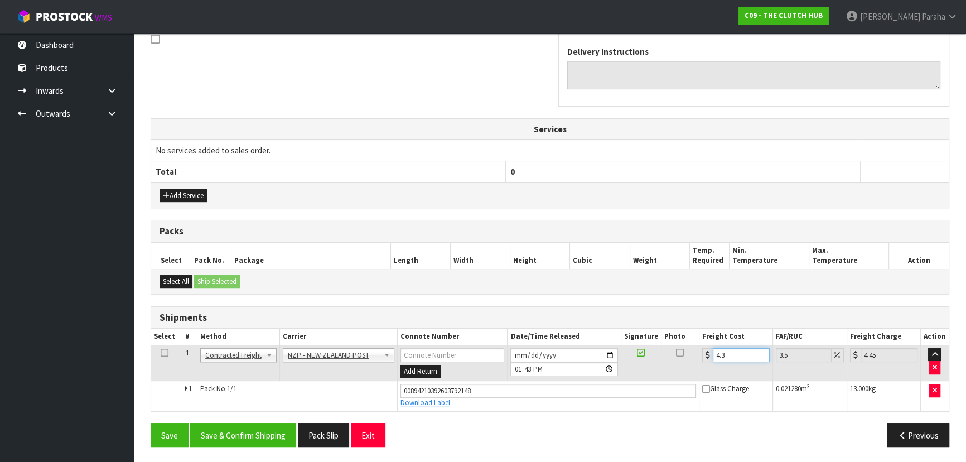
type input "4.33"
type input "4.48"
type input "4.33"
click at [225, 433] on button "Save & Confirm Shipping" at bounding box center [243, 435] width 106 height 24
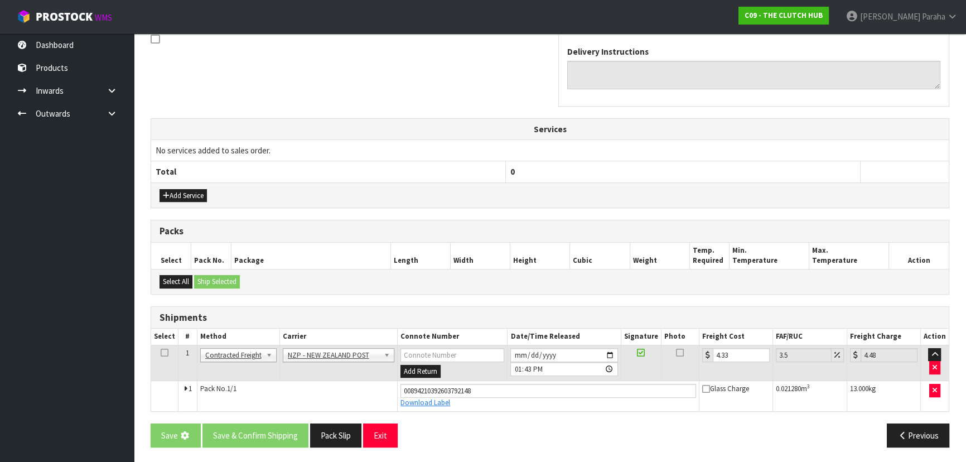
scroll to position [0, 0]
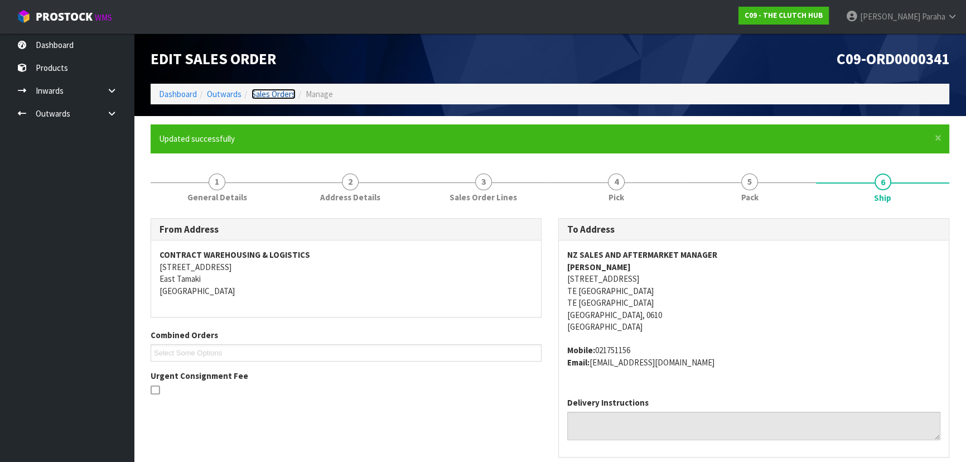
click at [278, 92] on link "Sales Orders" at bounding box center [274, 94] width 44 height 11
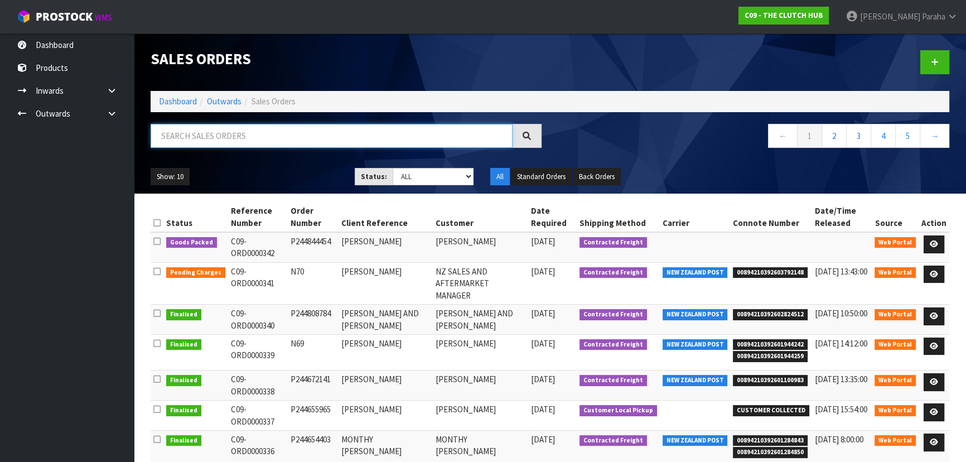
click at [242, 137] on input "text" at bounding box center [332, 136] width 362 height 24
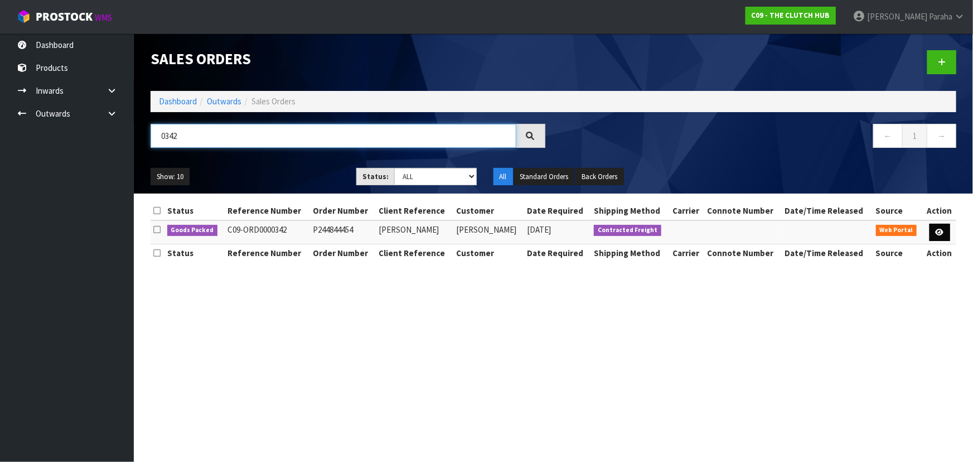
type input "0342"
click at [942, 231] on icon at bounding box center [940, 232] width 8 height 7
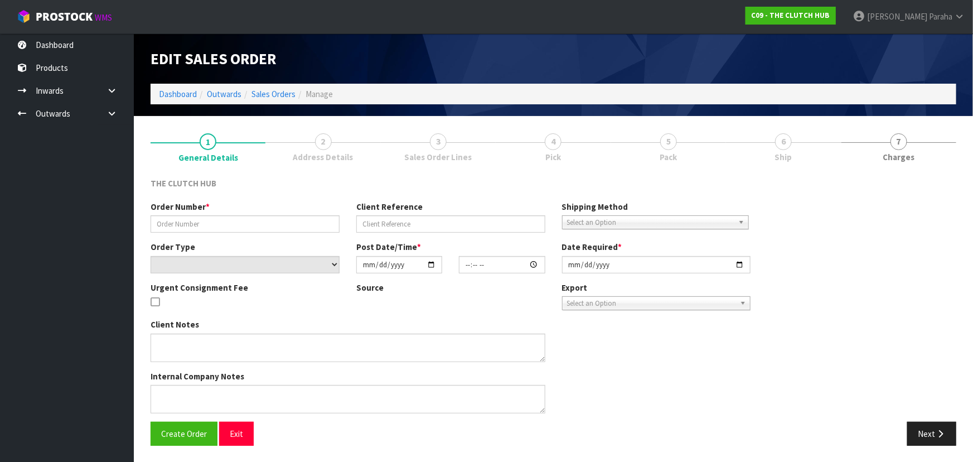
type input "P244844454"
type input "MATTHEW ORCHARD"
select select "number:0"
type input "[DATE]"
type input "14:38:00.000"
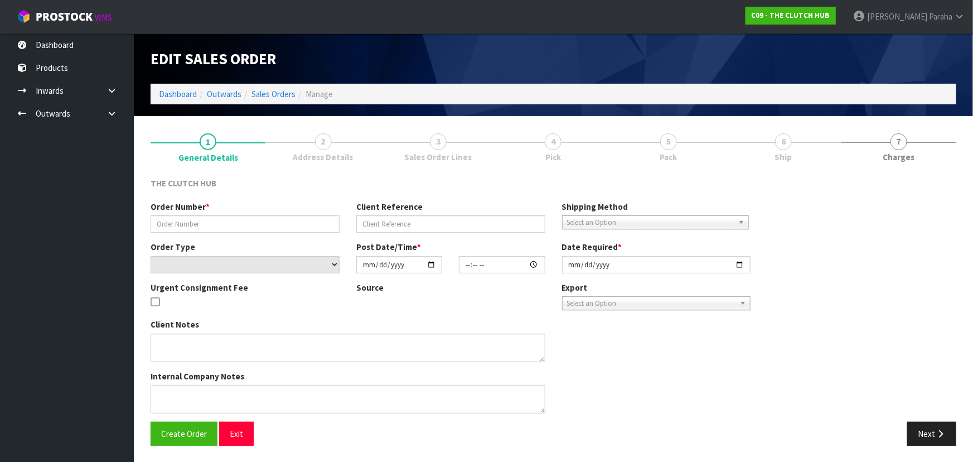
type input "[DATE]"
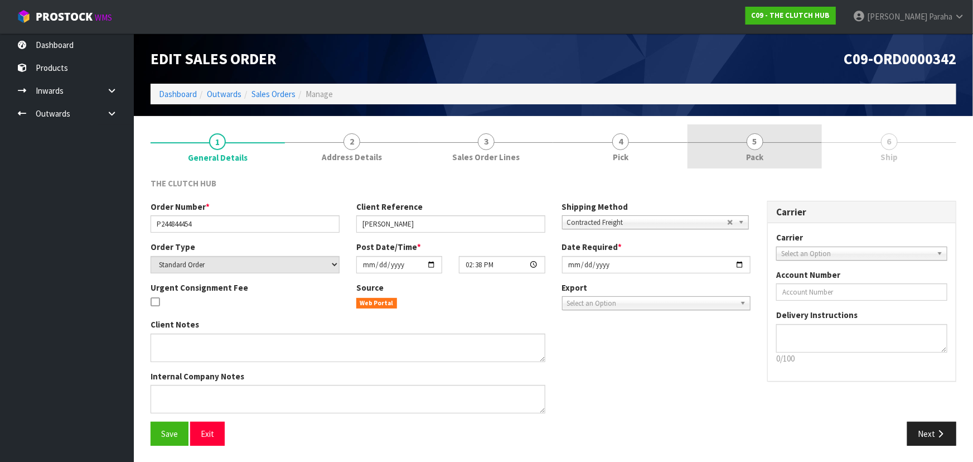
click at [751, 141] on span "5" at bounding box center [755, 141] width 17 height 17
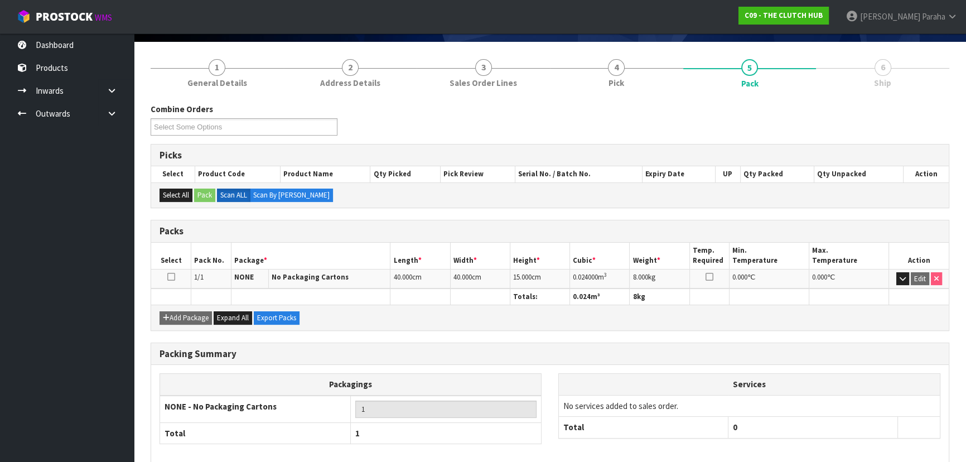
scroll to position [127, 0]
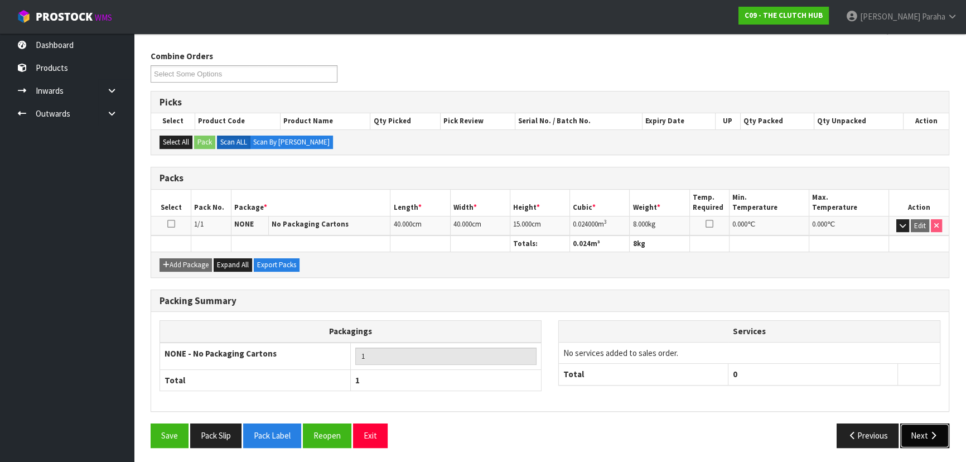
click at [925, 428] on button "Next" at bounding box center [924, 435] width 49 height 24
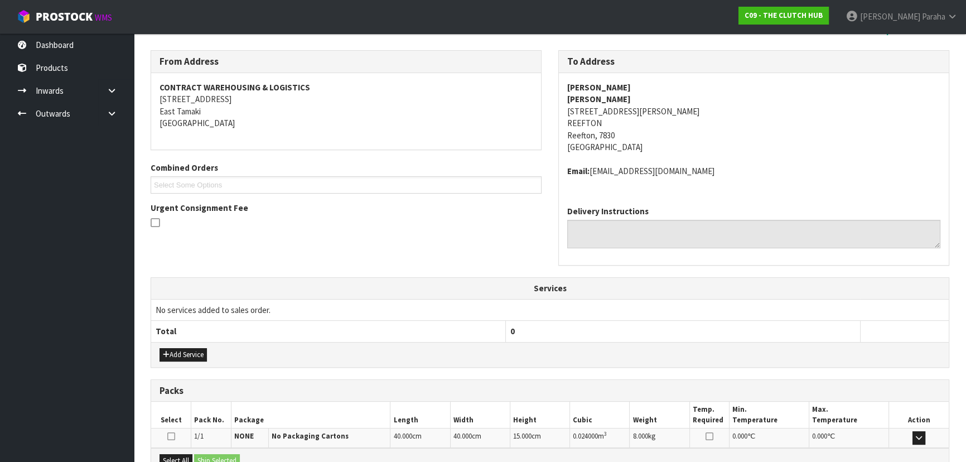
scroll to position [257, 0]
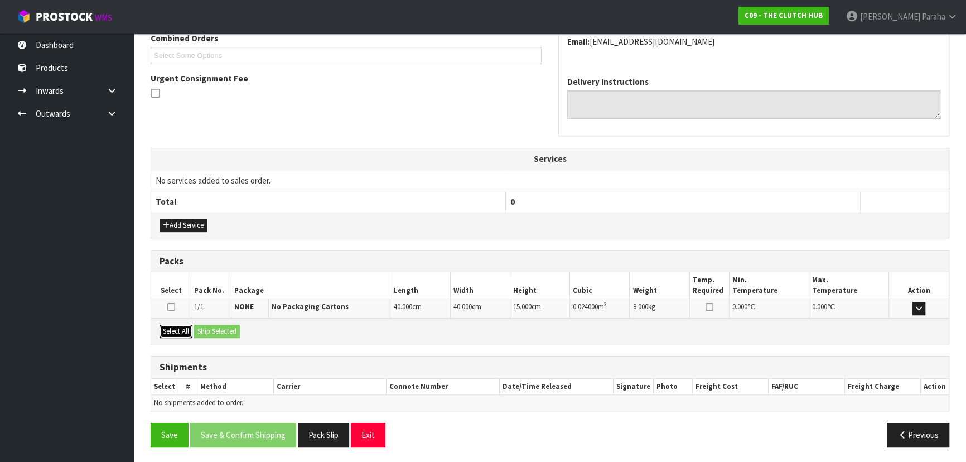
drag, startPoint x: 173, startPoint y: 330, endPoint x: 196, endPoint y: 328, distance: 23.0
click at [173, 330] on button "Select All" at bounding box center [175, 331] width 33 height 13
click at [207, 328] on button "Ship Selected" at bounding box center [217, 331] width 46 height 13
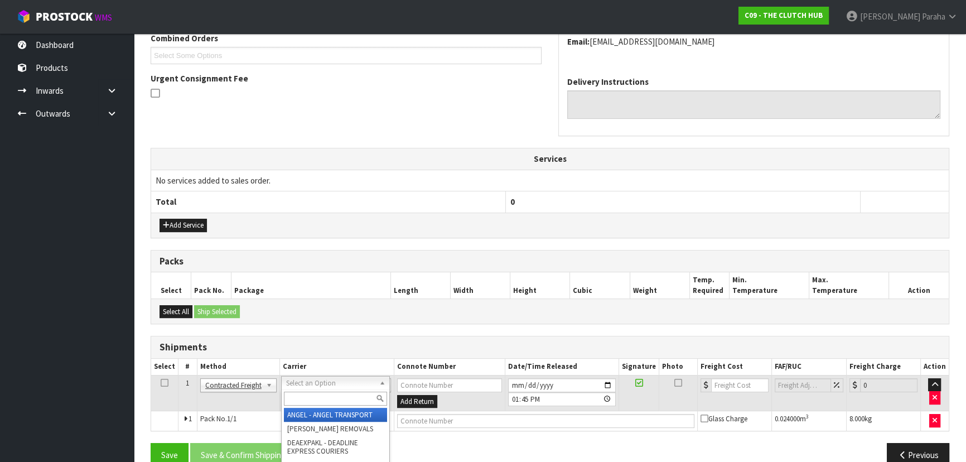
click at [325, 395] on input "text" at bounding box center [335, 398] width 103 height 14
type input "NZP"
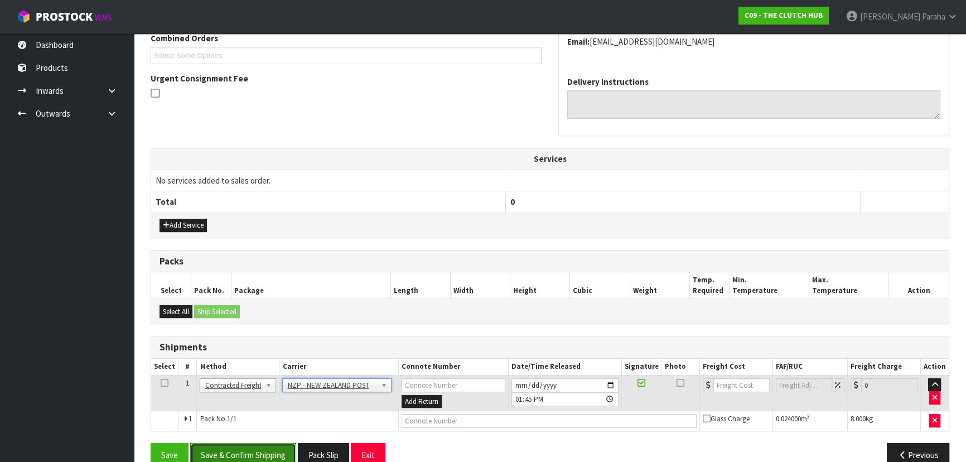
click at [277, 452] on button "Save & Confirm Shipping" at bounding box center [243, 455] width 106 height 24
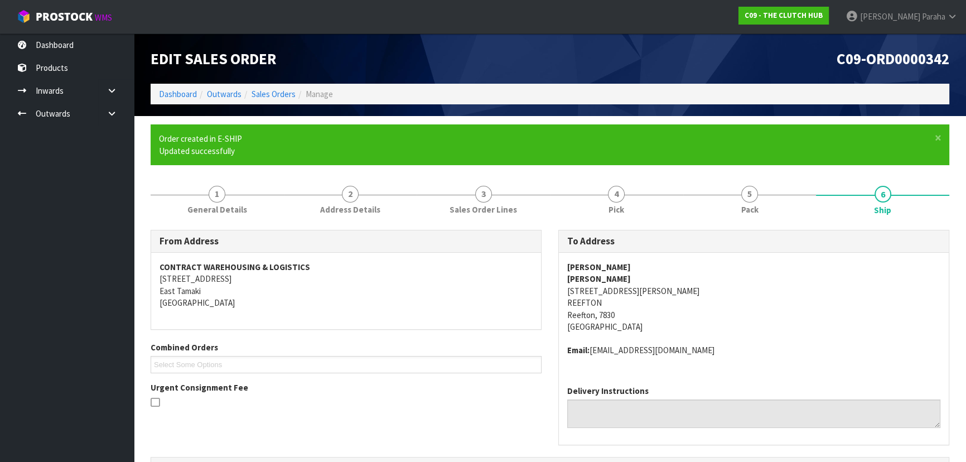
click at [866, 312] on address "MATTHEW ORCHARD MATTHEW ORCHARD 141 BULLER ROAD, REEFTON REEFTON Reefton, 7830 …" at bounding box center [753, 297] width 373 height 72
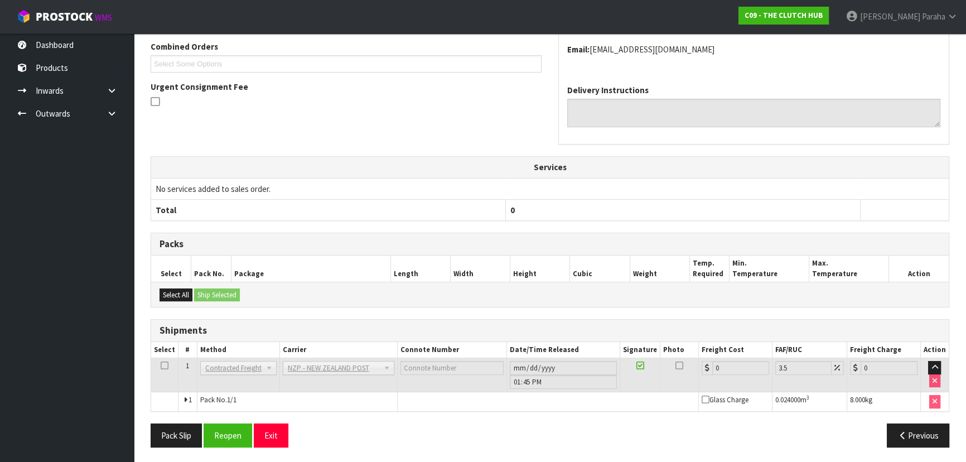
scroll to position [301, 0]
click at [233, 442] on button "Reopen" at bounding box center [228, 435] width 49 height 24
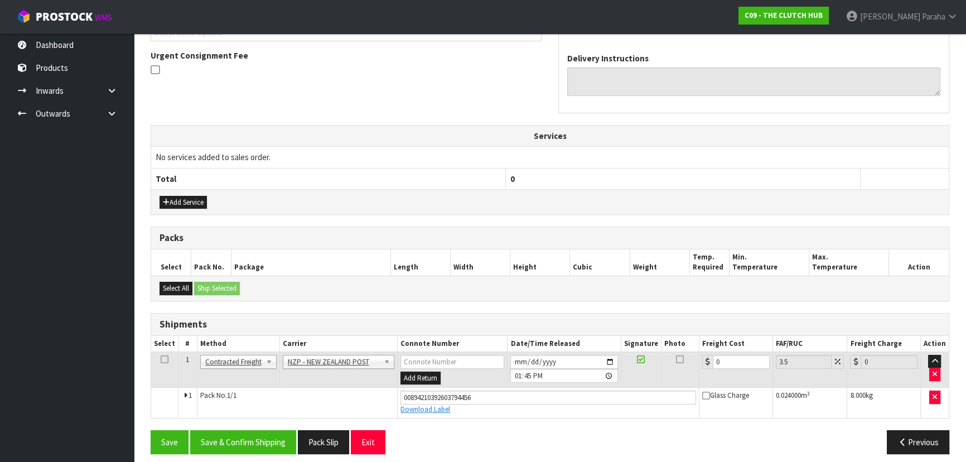
scroll to position [327, 0]
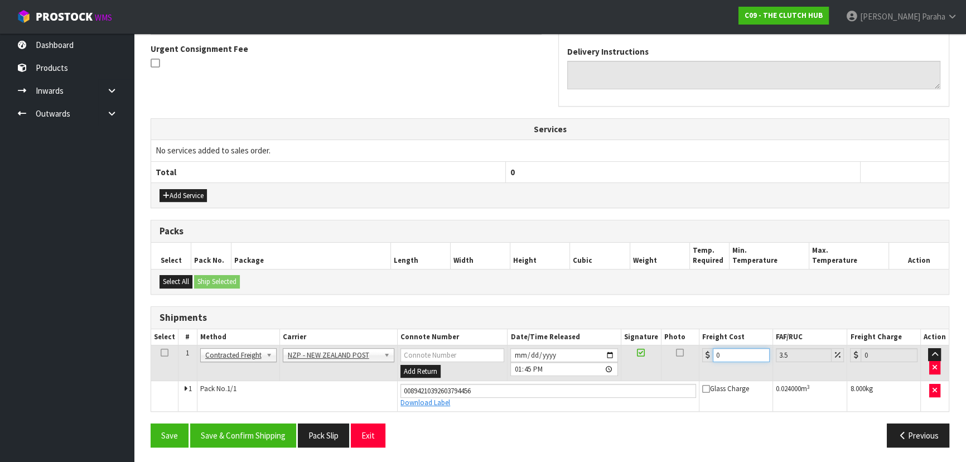
click at [729, 349] on input "0" at bounding box center [741, 355] width 57 height 14
type input "1"
type input "1.03"
type input "11"
type input "11.38"
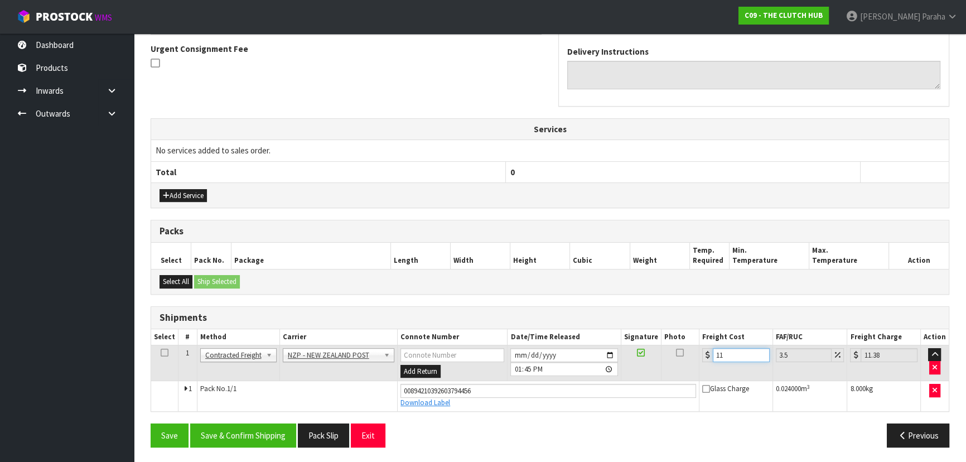
type input "11.6"
type input "12.01"
type input "11.61"
type input "12.02"
type input "11.61"
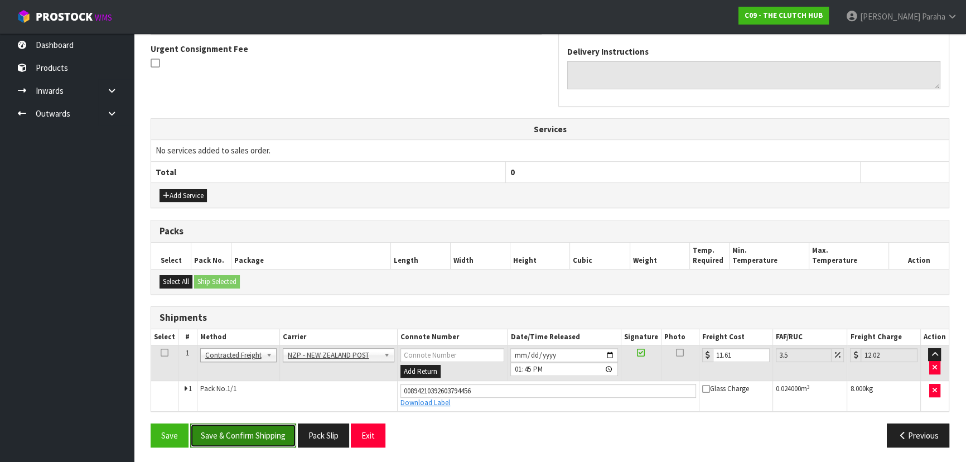
click at [253, 441] on button "Save & Confirm Shipping" at bounding box center [243, 435] width 106 height 24
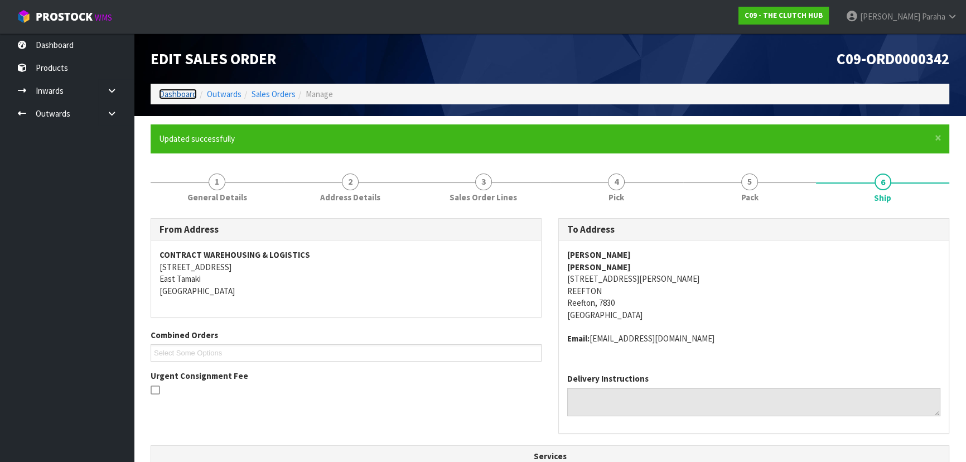
click at [194, 94] on link "Dashboard" at bounding box center [178, 94] width 38 height 11
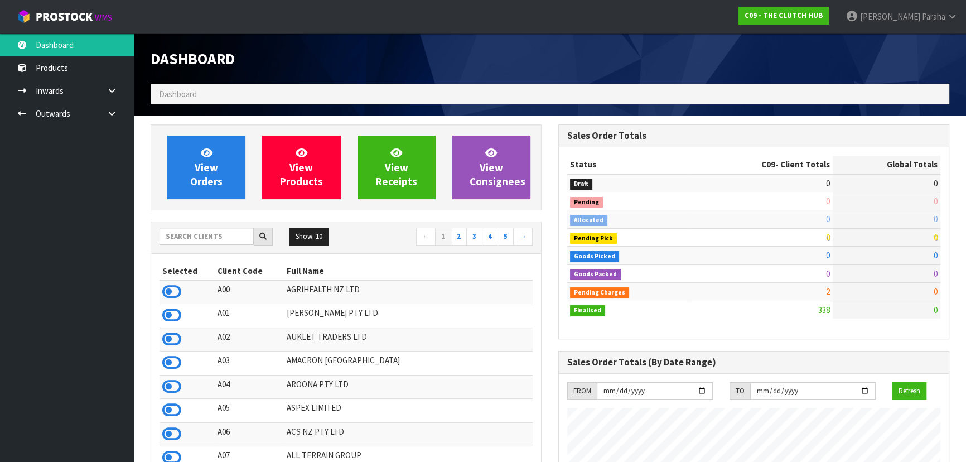
scroll to position [753, 407]
click at [186, 239] on input "text" at bounding box center [206, 236] width 94 height 17
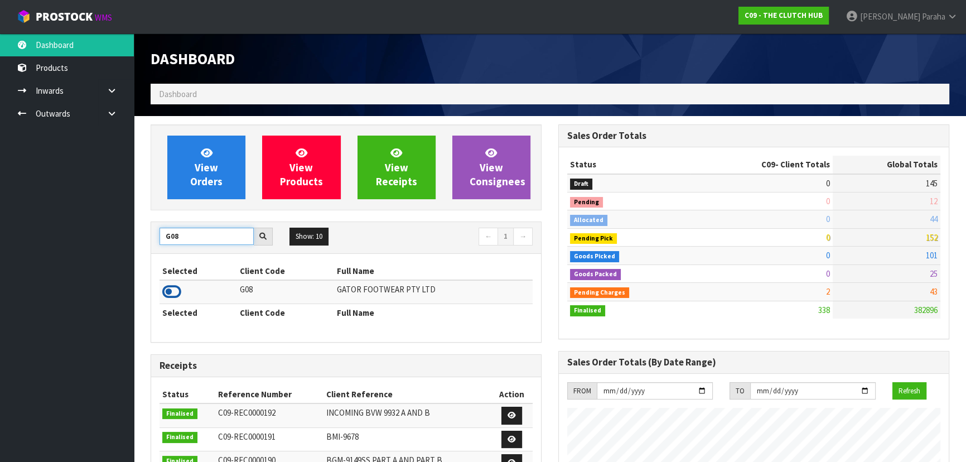
type input "G08"
click at [179, 288] on icon at bounding box center [171, 291] width 19 height 17
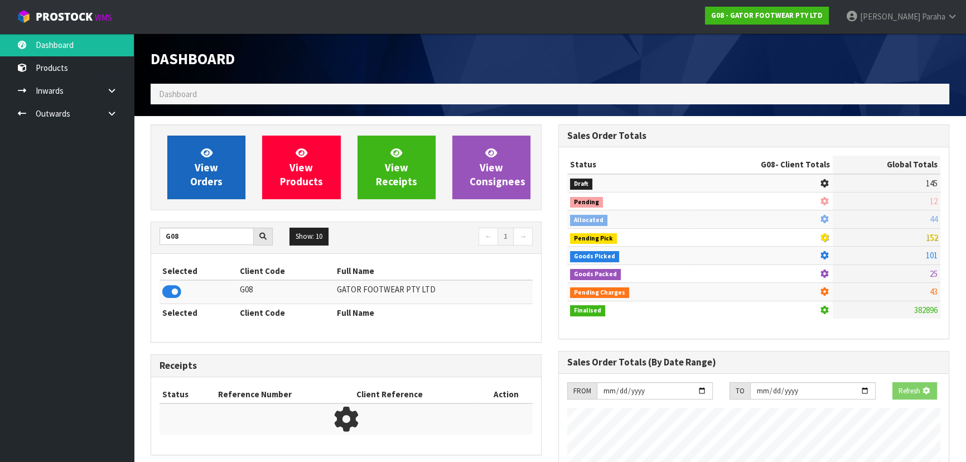
scroll to position [556995, 557281]
click at [219, 161] on link "View Orders" at bounding box center [206, 168] width 78 height 64
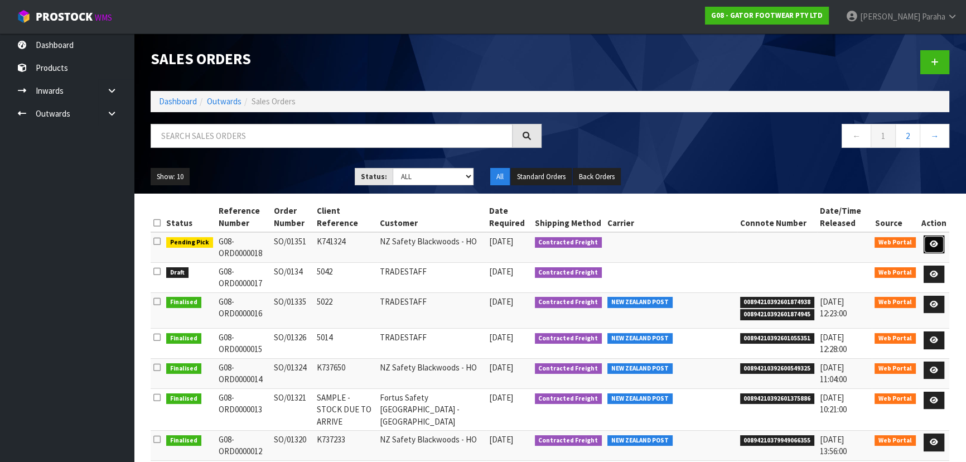
click at [942, 244] on link at bounding box center [934, 244] width 21 height 18
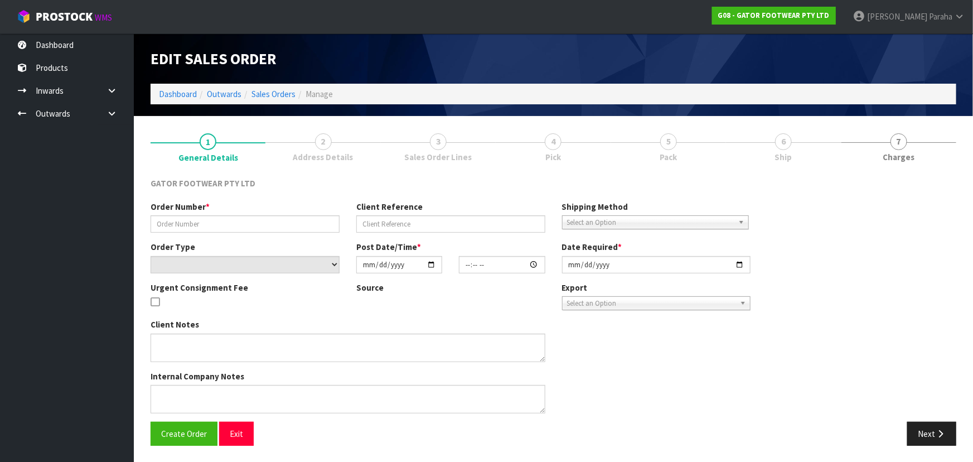
type input "SO/01351"
type input "K741324"
select select "number:0"
type input "[DATE]"
type input "17:22:00.000"
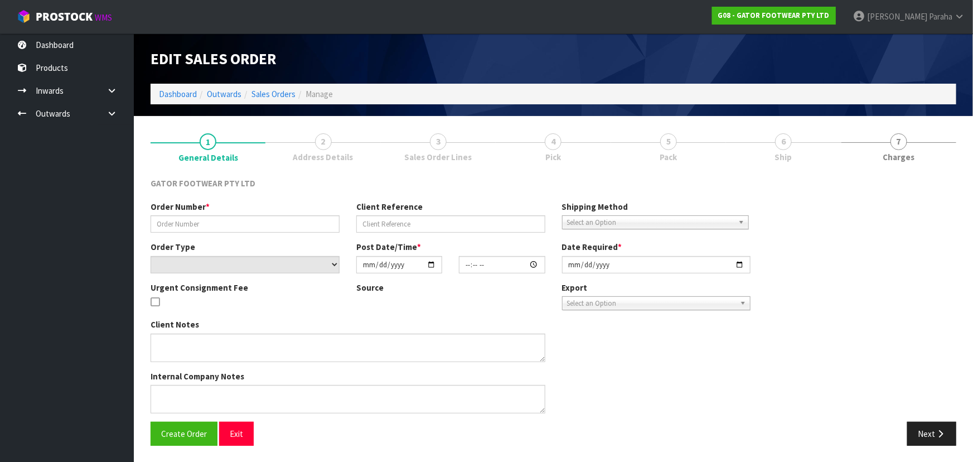
type input "2025-09-26"
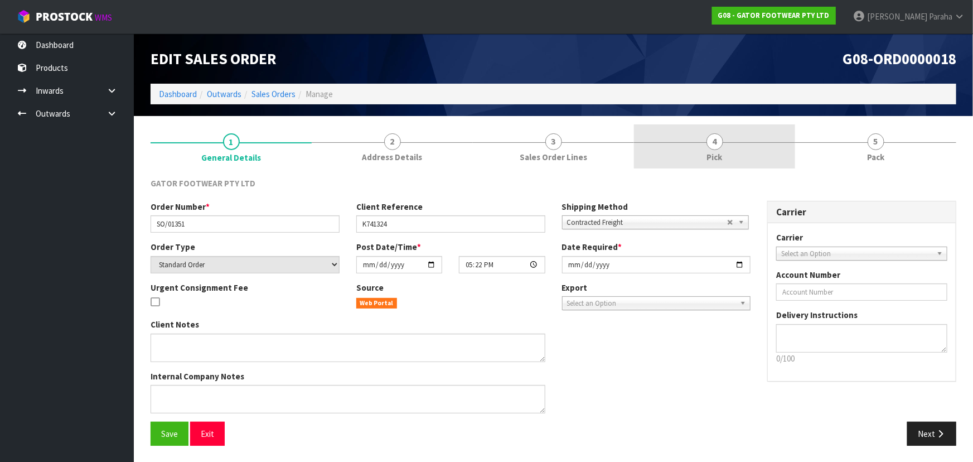
click at [720, 141] on span "4" at bounding box center [715, 141] width 17 height 17
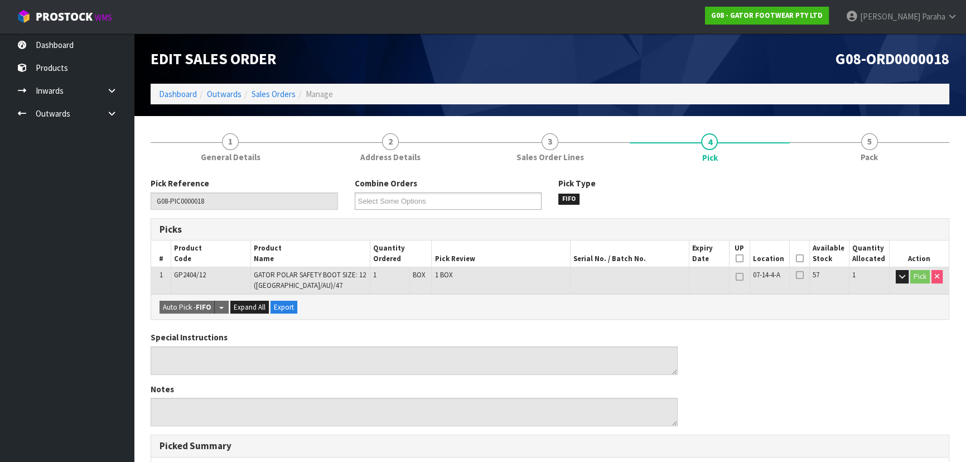
scroll to position [50, 0]
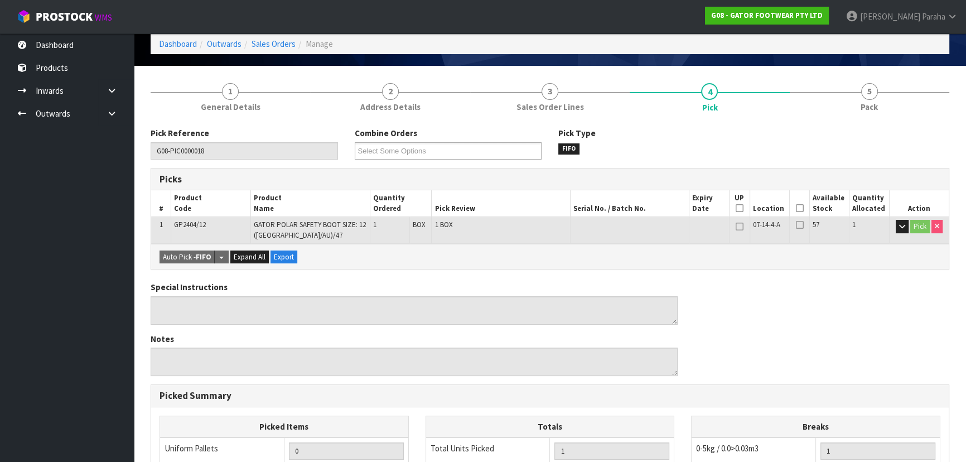
click at [800, 208] on icon at bounding box center [799, 208] width 8 height 1
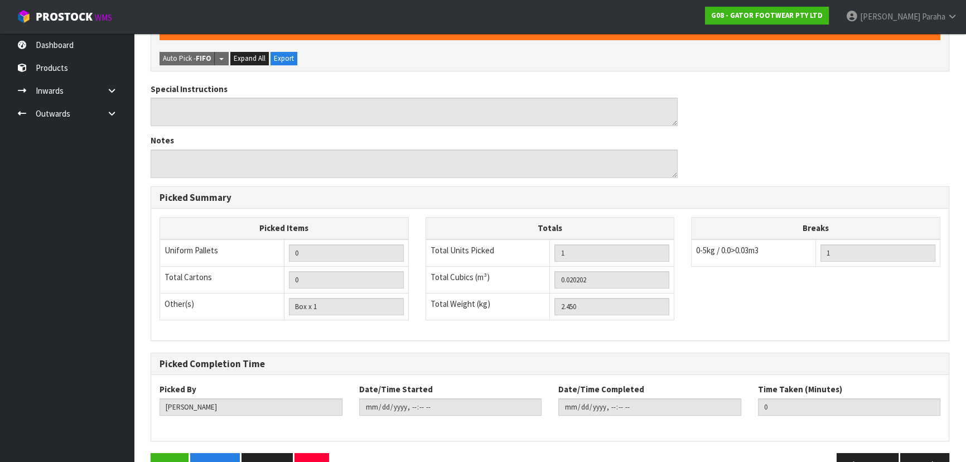
scroll to position [318, 0]
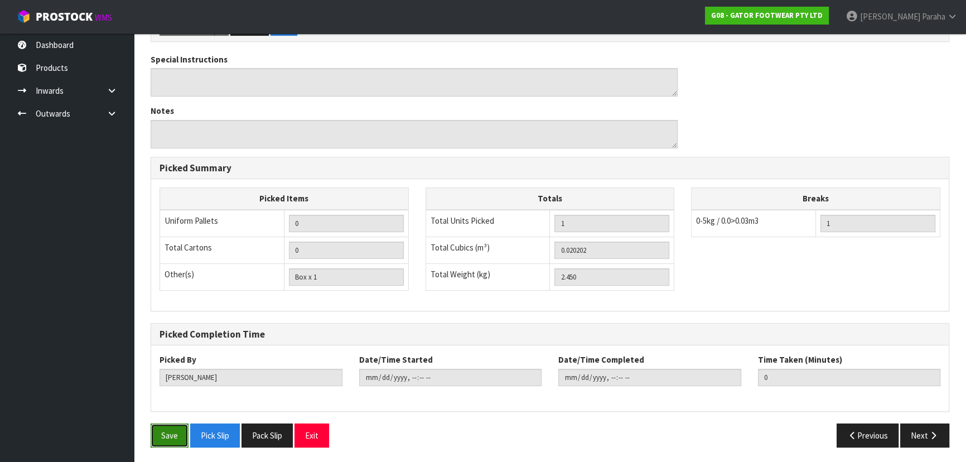
click at [162, 435] on button "Save" at bounding box center [170, 435] width 38 height 24
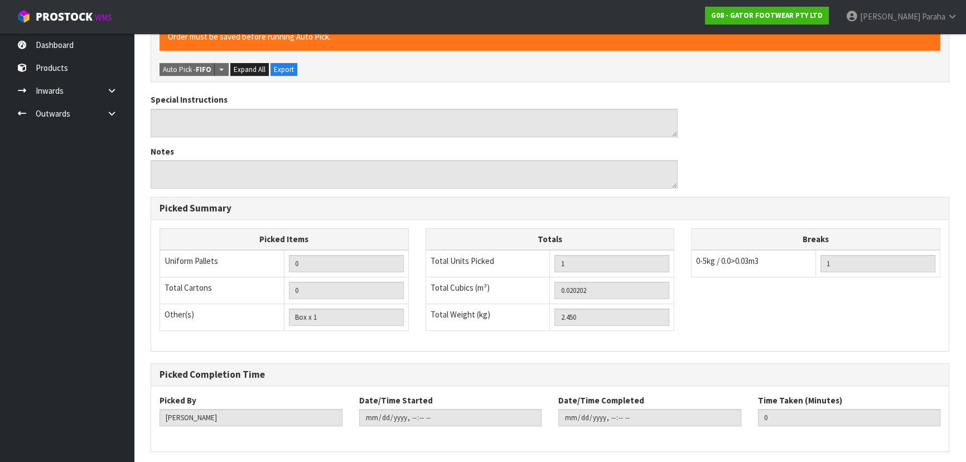
scroll to position [0, 0]
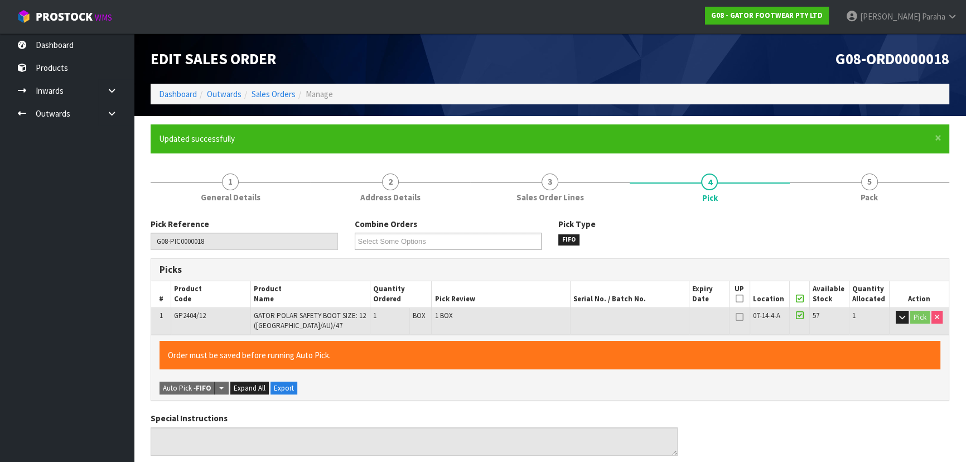
type input "Polly Paraha"
type input "2025-09-25T13:48:15"
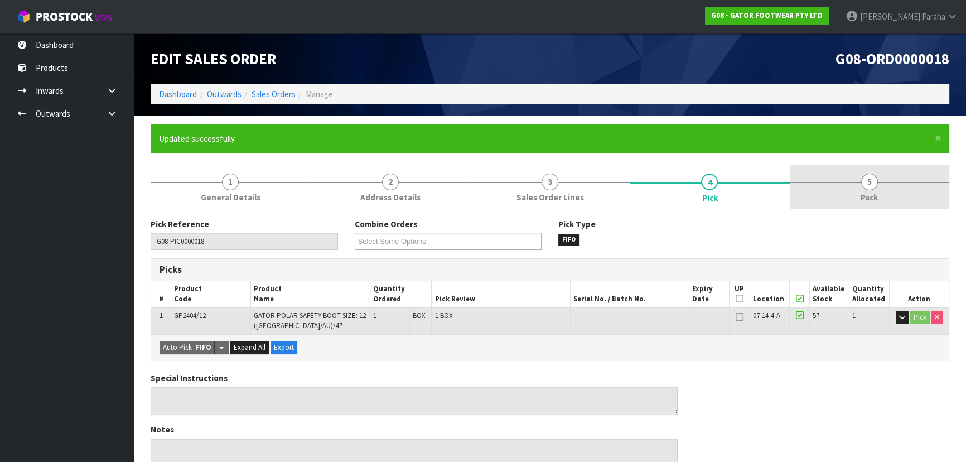
click at [874, 181] on span "5" at bounding box center [869, 181] width 17 height 17
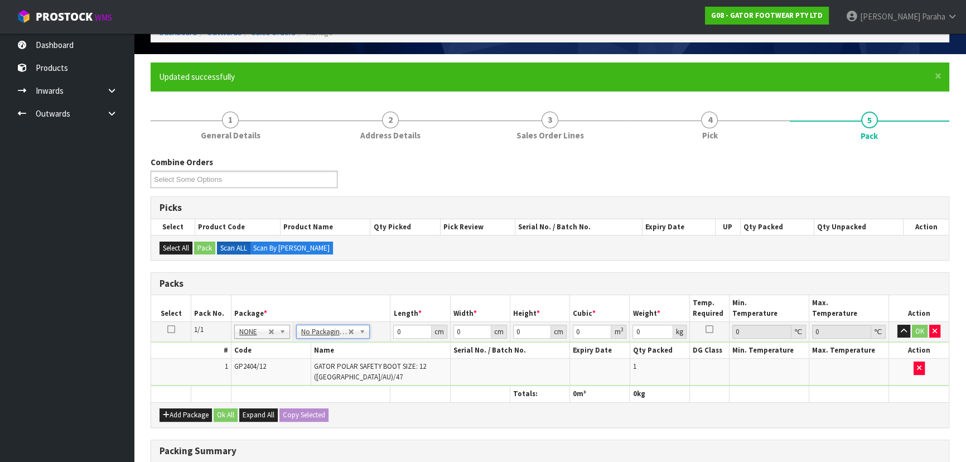
scroll to position [202, 0]
